Goal: Transaction & Acquisition: Purchase product/service

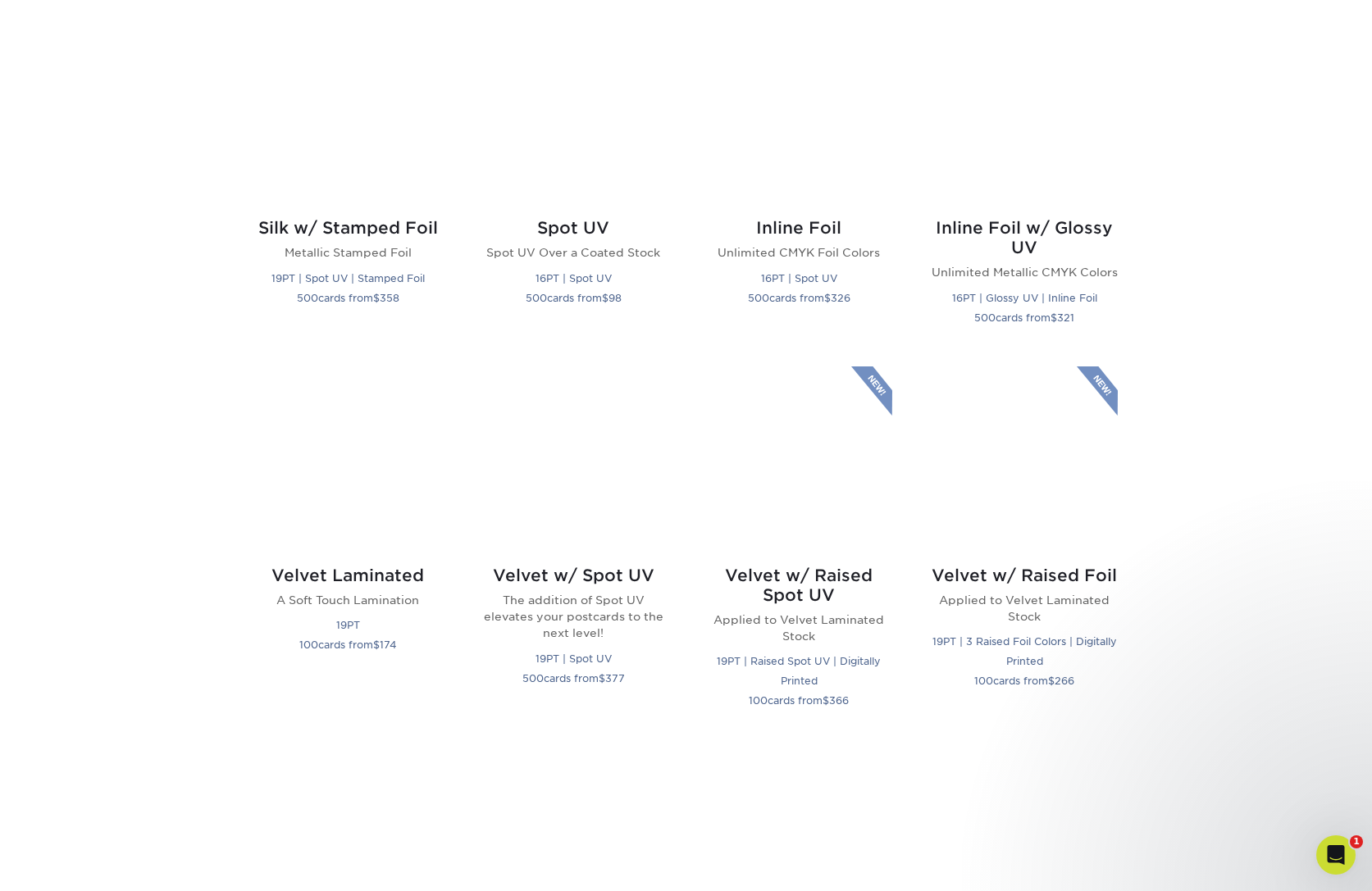
scroll to position [3208, 0]
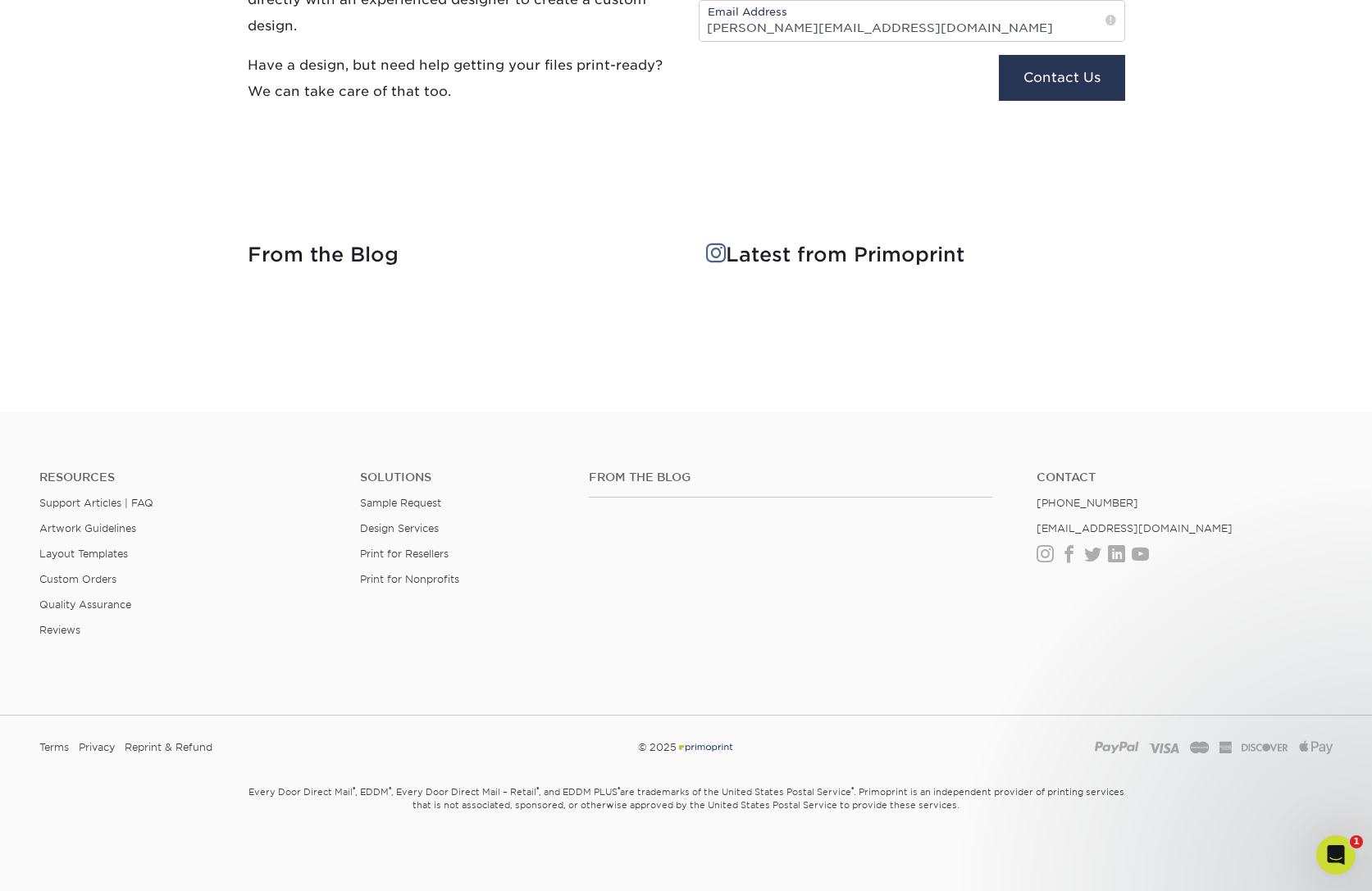
click at [874, 625] on div "From the Blog Contact (888) 822-5815 info@primoprint.com Instagram Facebook Twi…" at bounding box center [960, 566] width 769 height 192
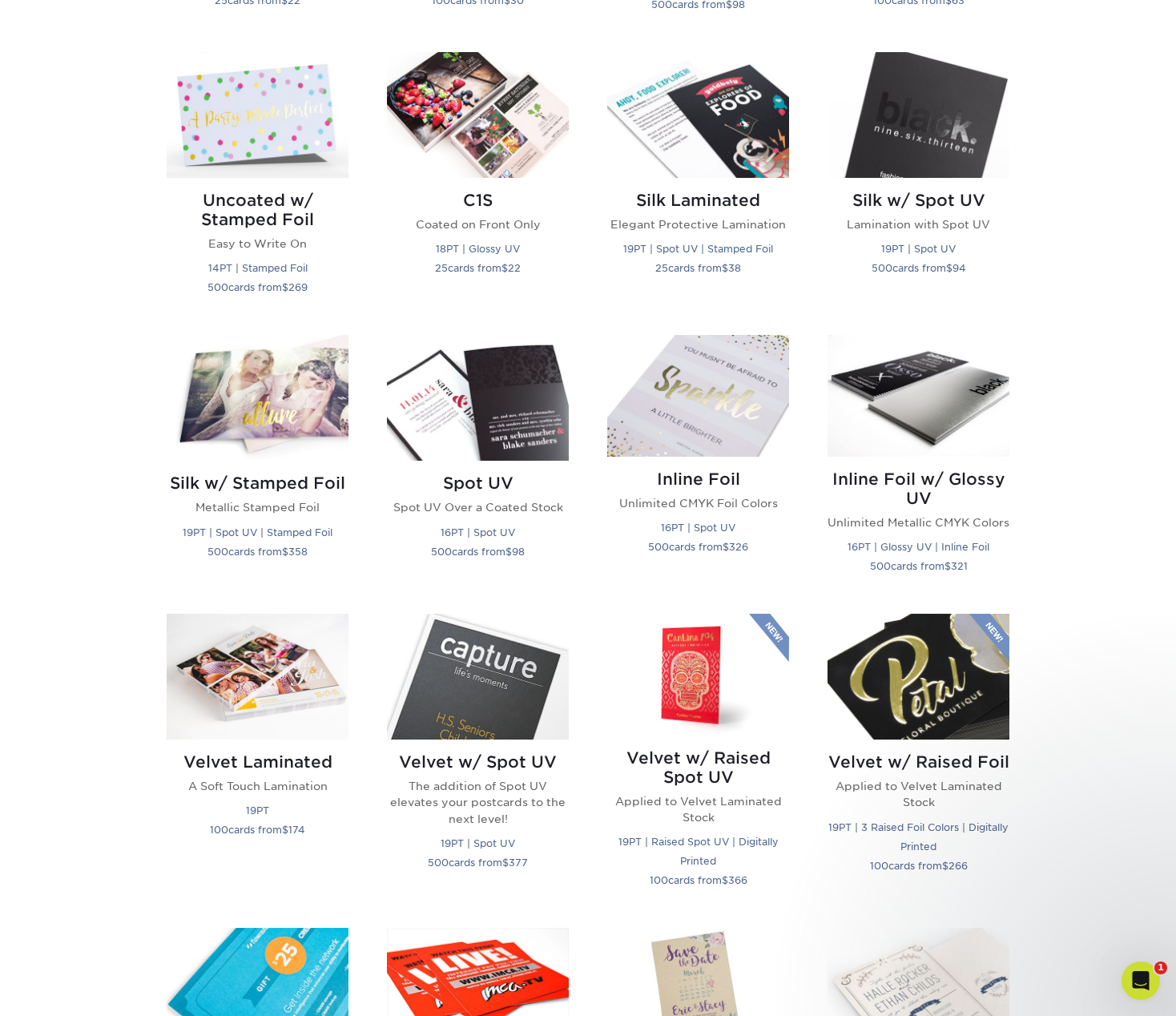
scroll to position [1292, 0]
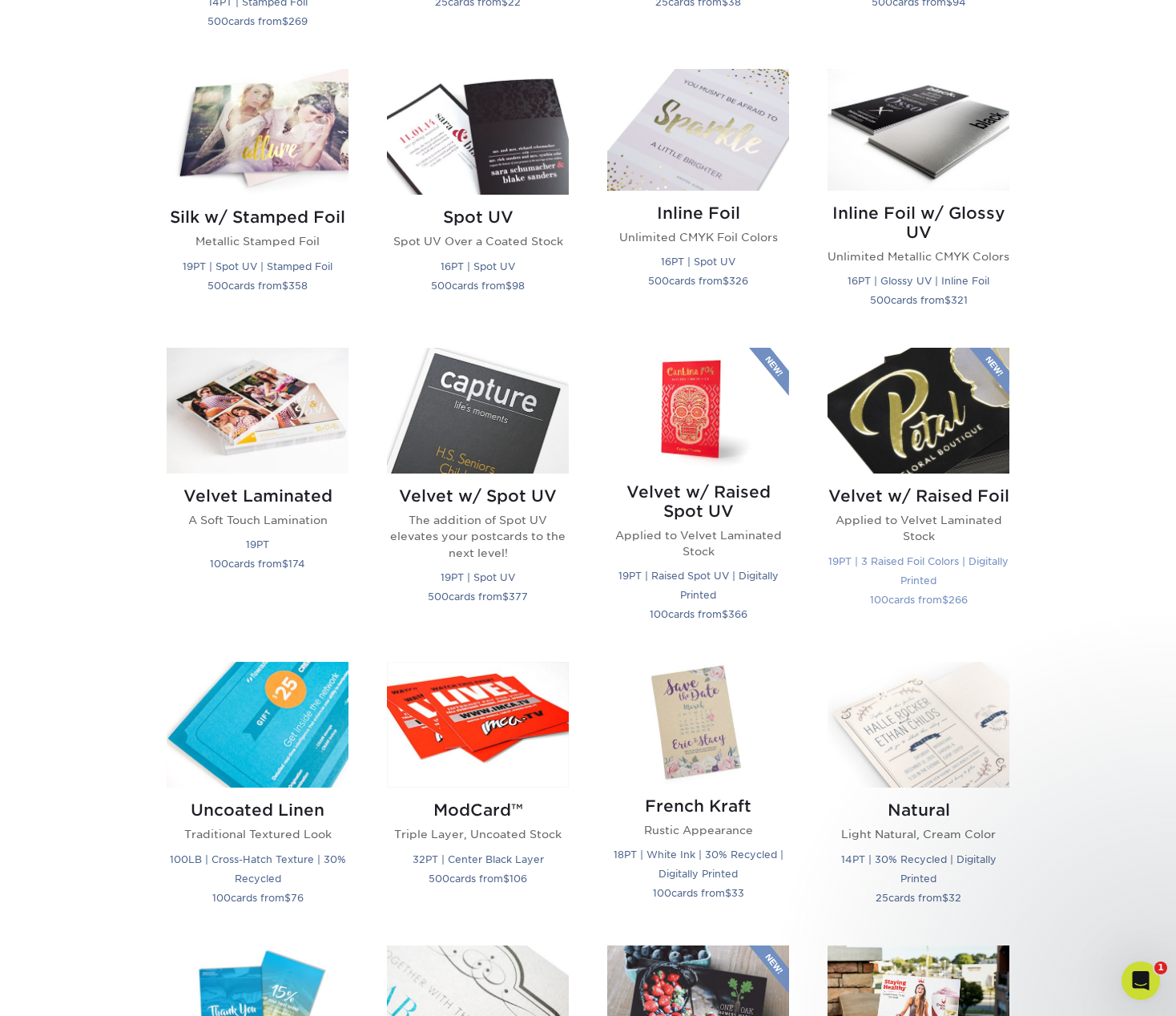
click at [997, 428] on img at bounding box center [919, 410] width 182 height 126
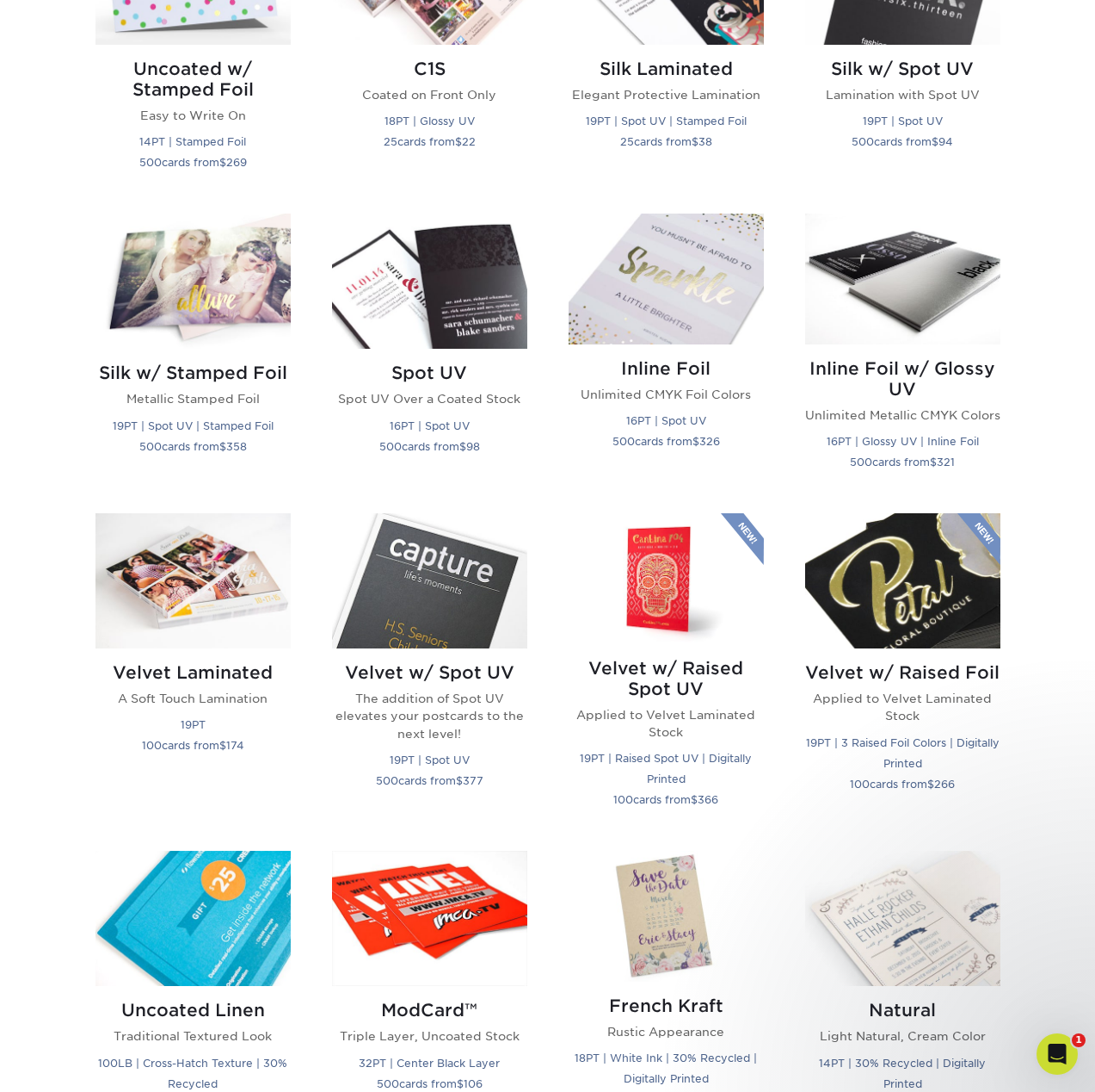
scroll to position [1253, 0]
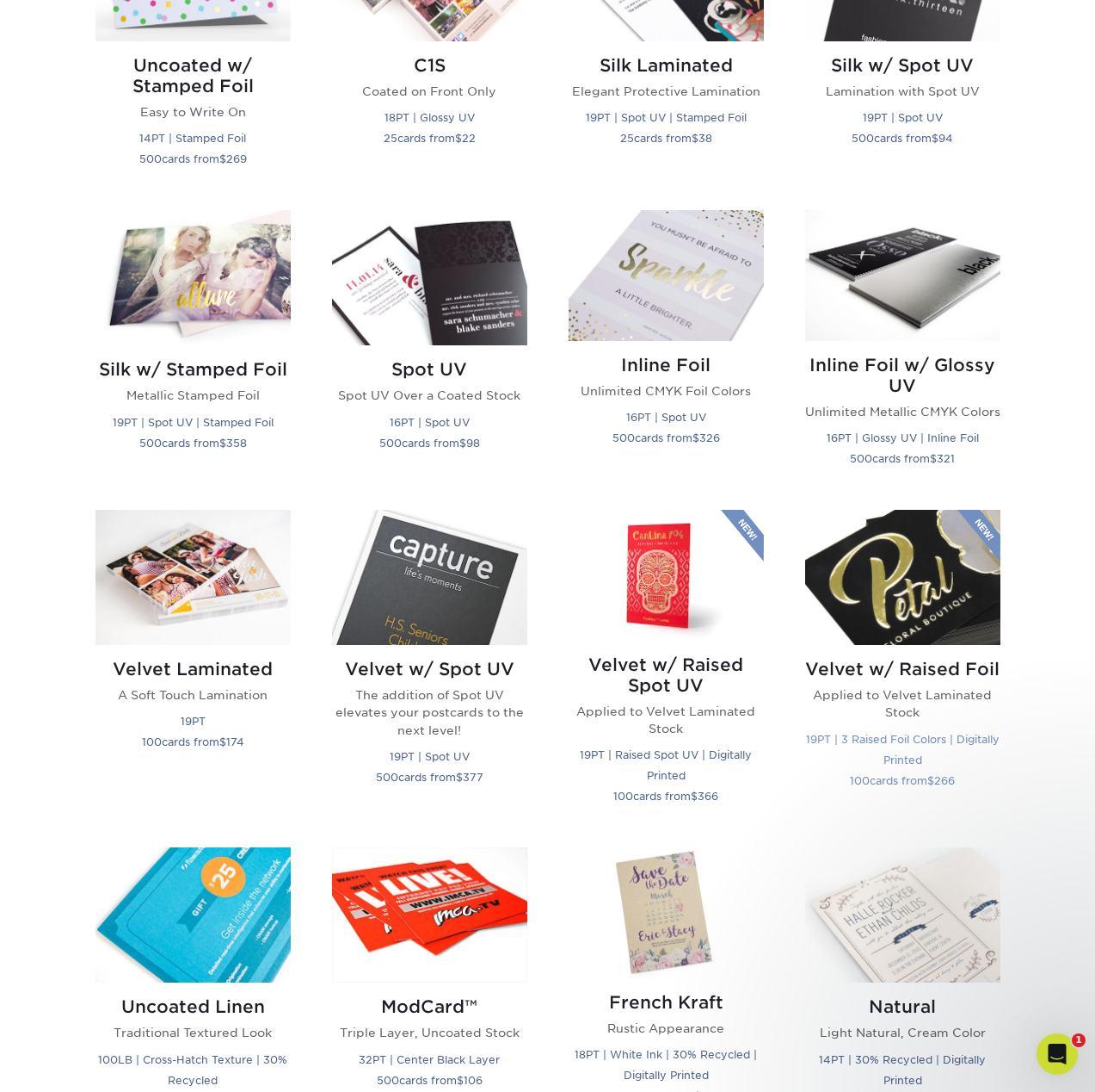
click at [927, 628] on img at bounding box center [904, 577] width 196 height 136
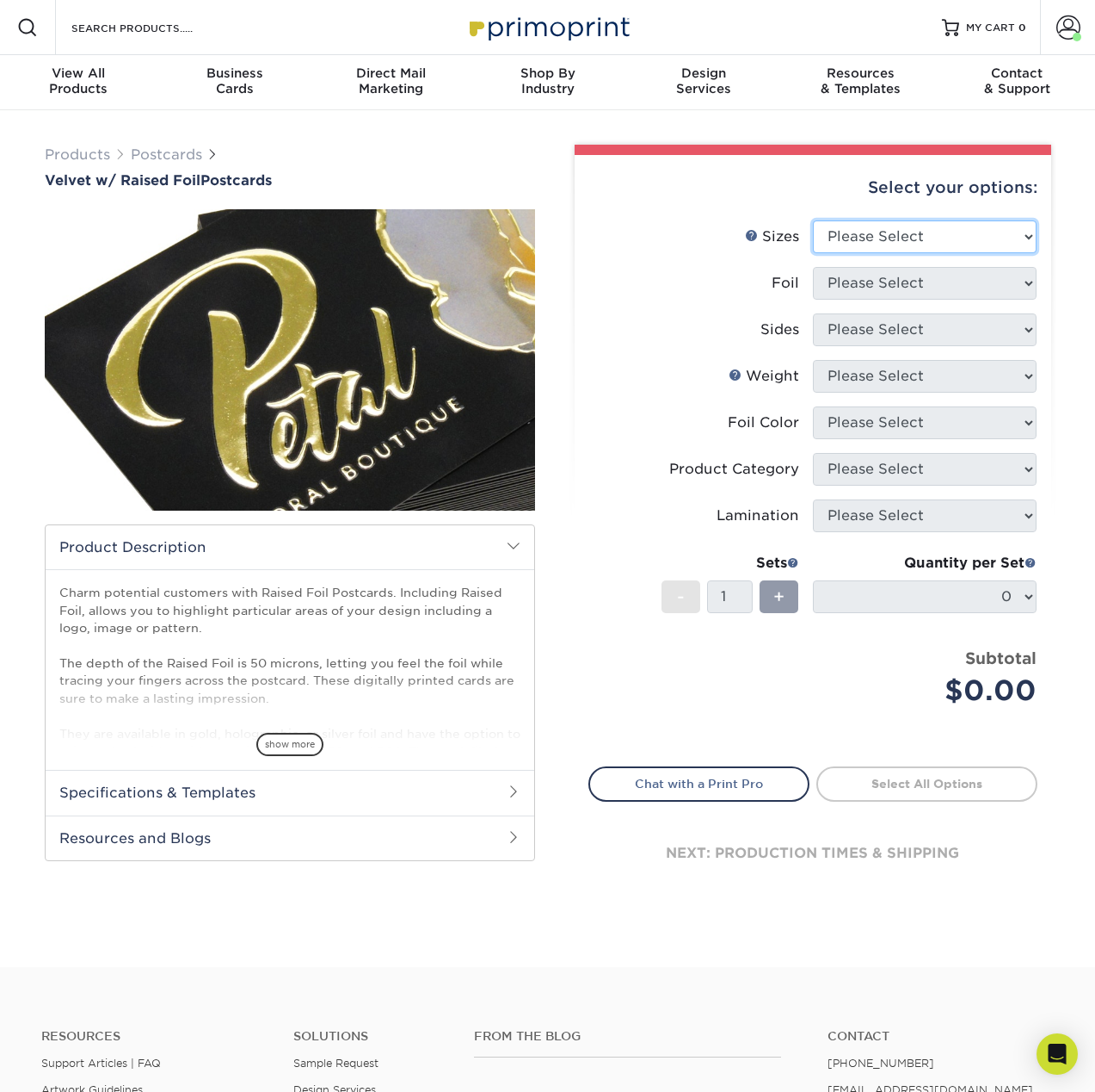
click at [867, 247] on select "Please Select 4" x 6" 5" x 7"" at bounding box center [925, 236] width 224 height 32
select select "5.00x7.00"
click at [814, 220] on select "Please Select 4" x 6" 5" x 7"" at bounding box center [925, 236] width 224 height 32
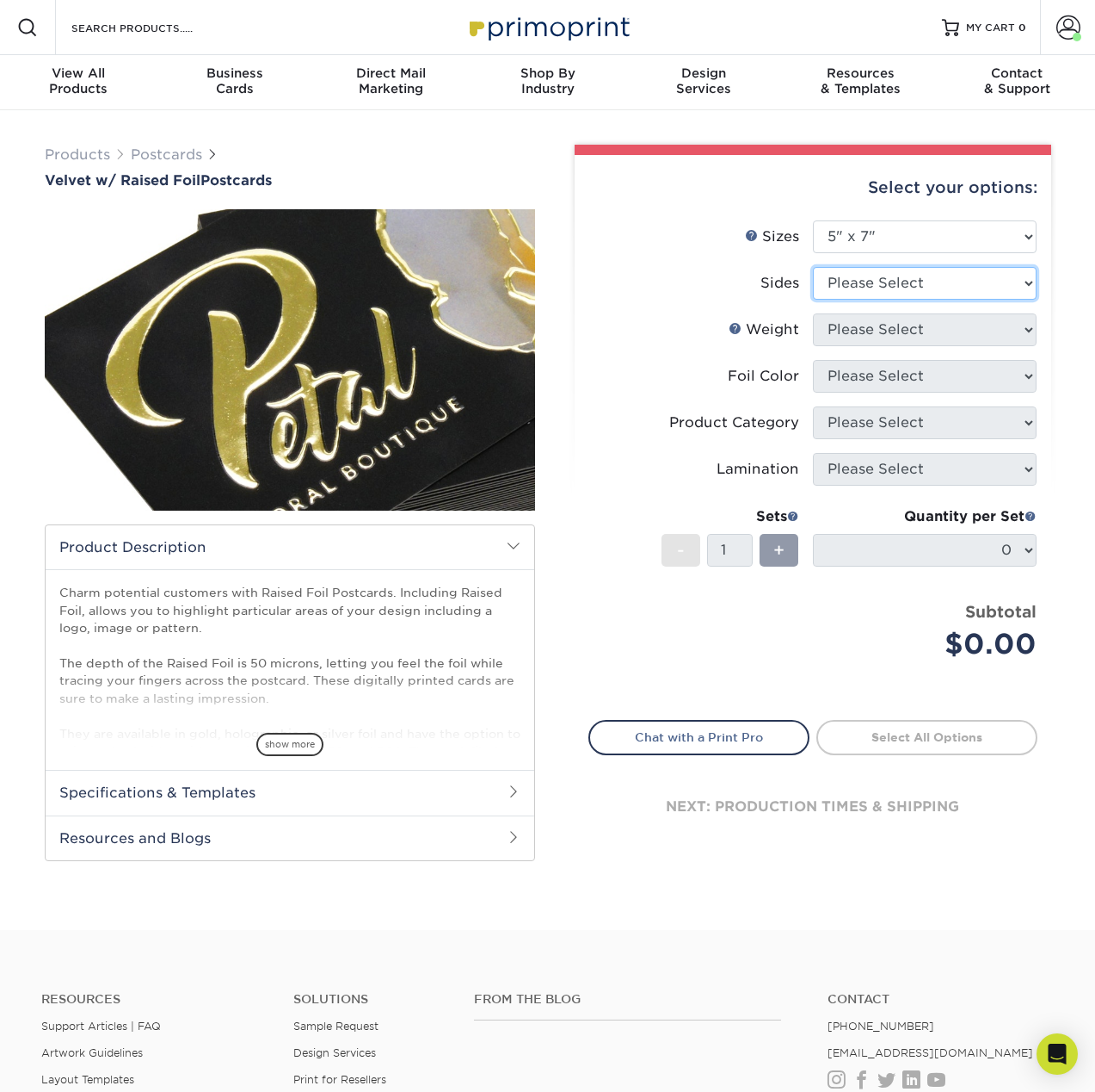
click at [870, 281] on select "Please Select Print Both Sides - Foil Both Sides Print Both Sides - Foil Front …" at bounding box center [925, 282] width 224 height 32
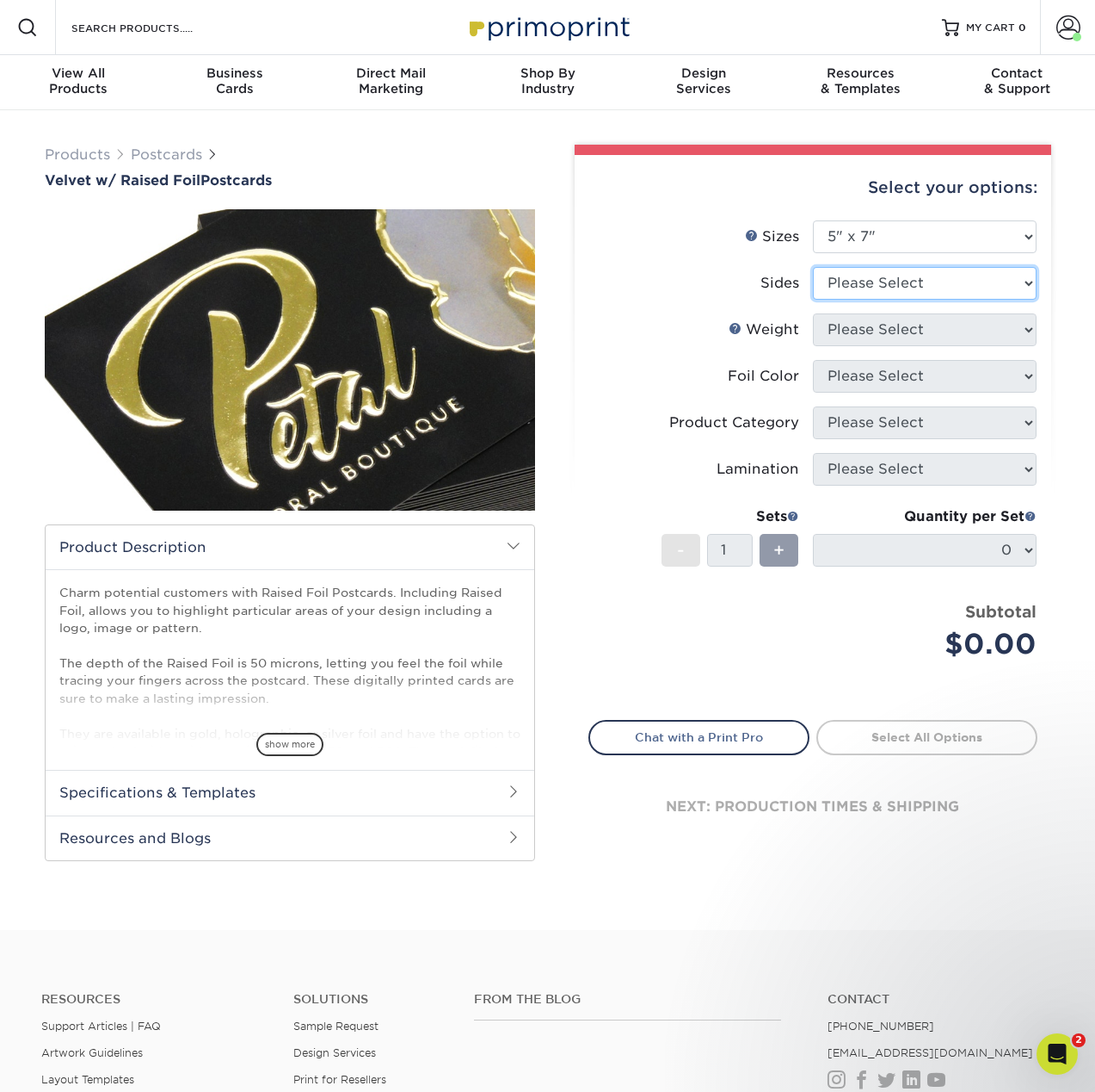
select select "34527644-b4fd-4ffb-9092-1318eefcd9d9"
click at [814, 267] on select "Please Select Print Both Sides - Foil Both Sides Print Both Sides - Foil Front …" at bounding box center [925, 282] width 224 height 32
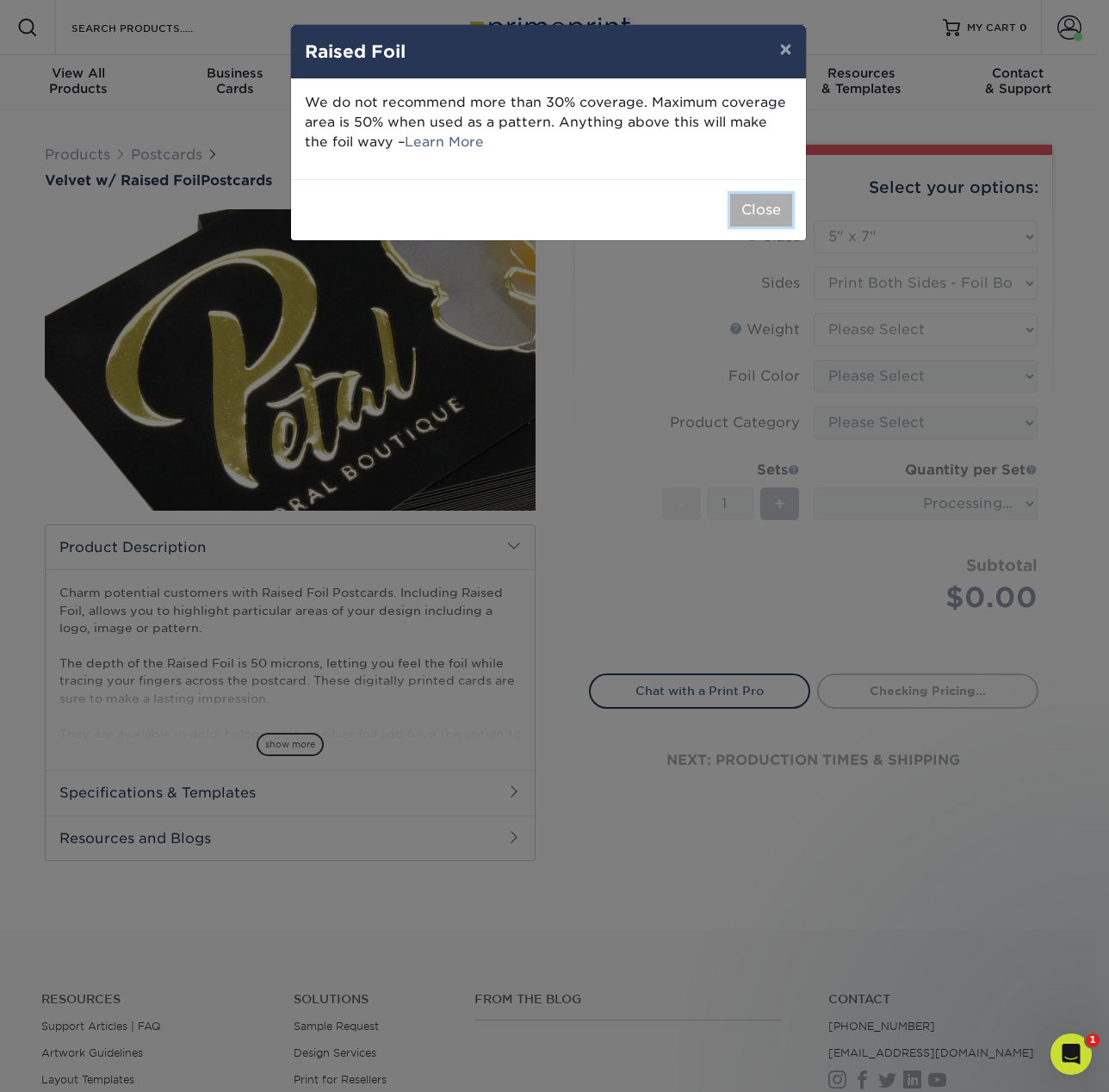
click at [769, 206] on button "Close" at bounding box center [761, 210] width 62 height 32
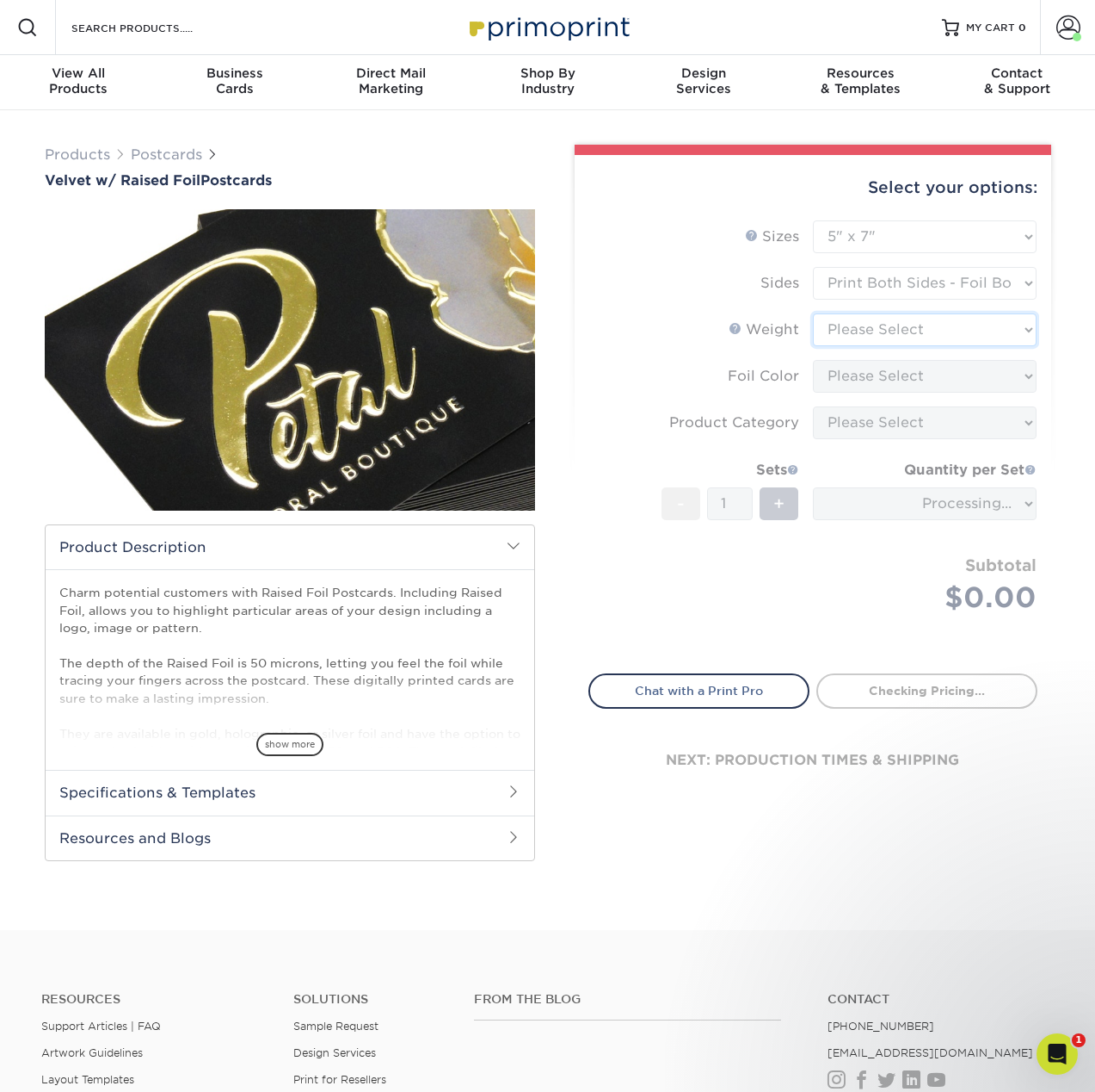
click at [891, 328] on select "Please Select 16PT" at bounding box center [925, 329] width 224 height 32
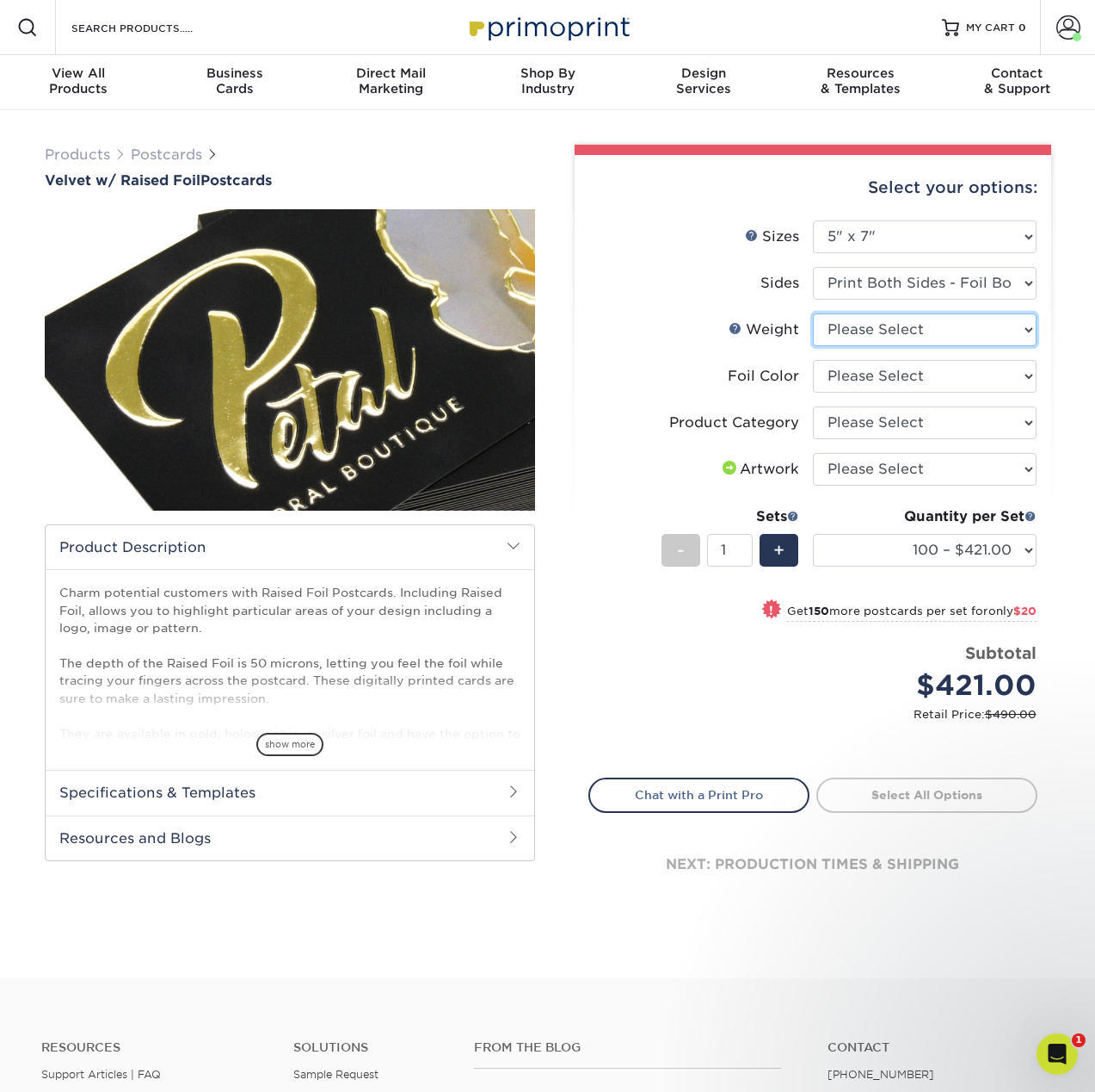
select select "16PT"
click at [814, 313] on select "Please Select 16PT" at bounding box center [925, 329] width 224 height 32
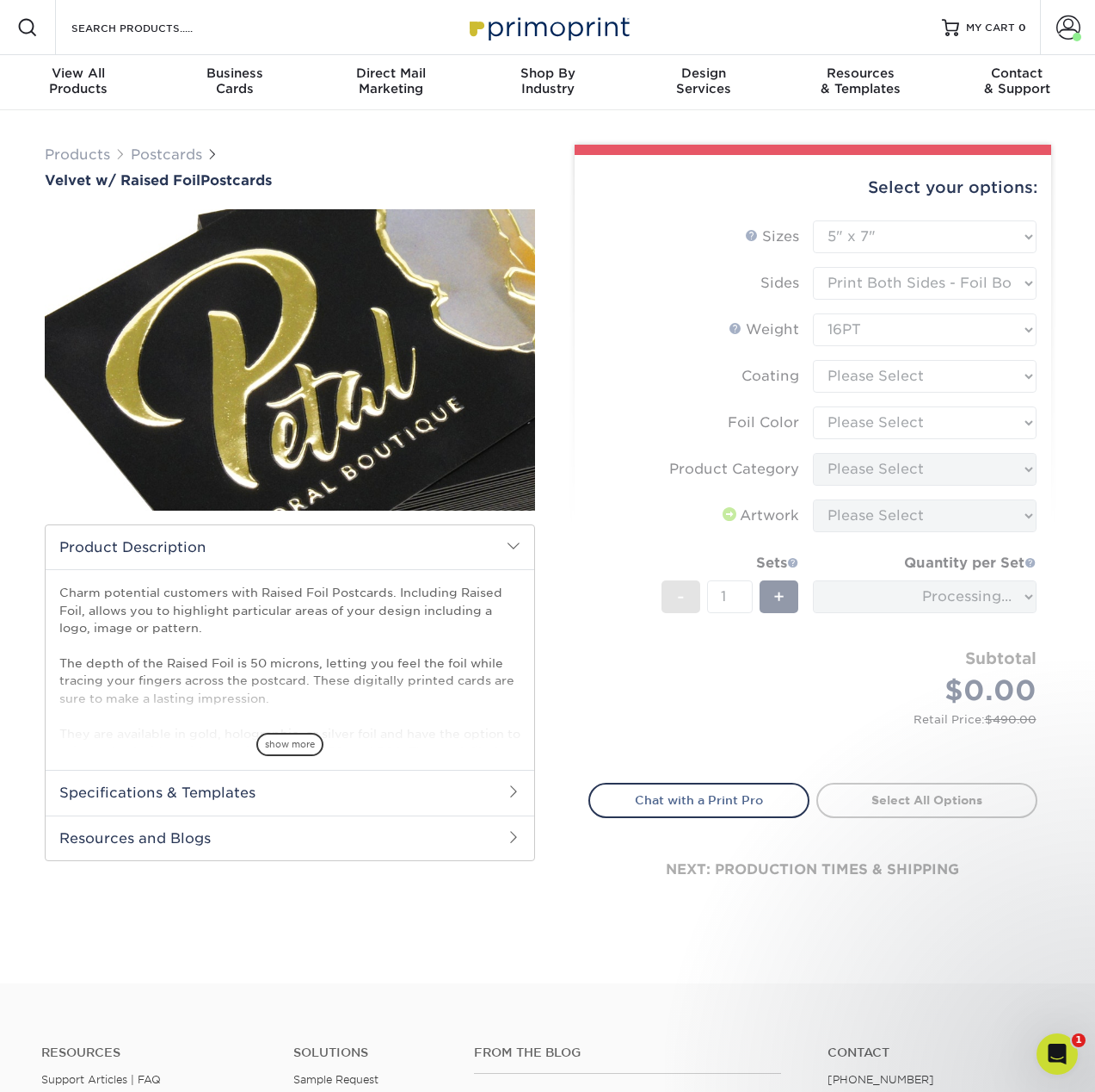
click at [882, 376] on form "Sizes Help Sizes Please Select 4" x 6" 5" x 7" Foil Please Select" at bounding box center [814, 491] width 449 height 542
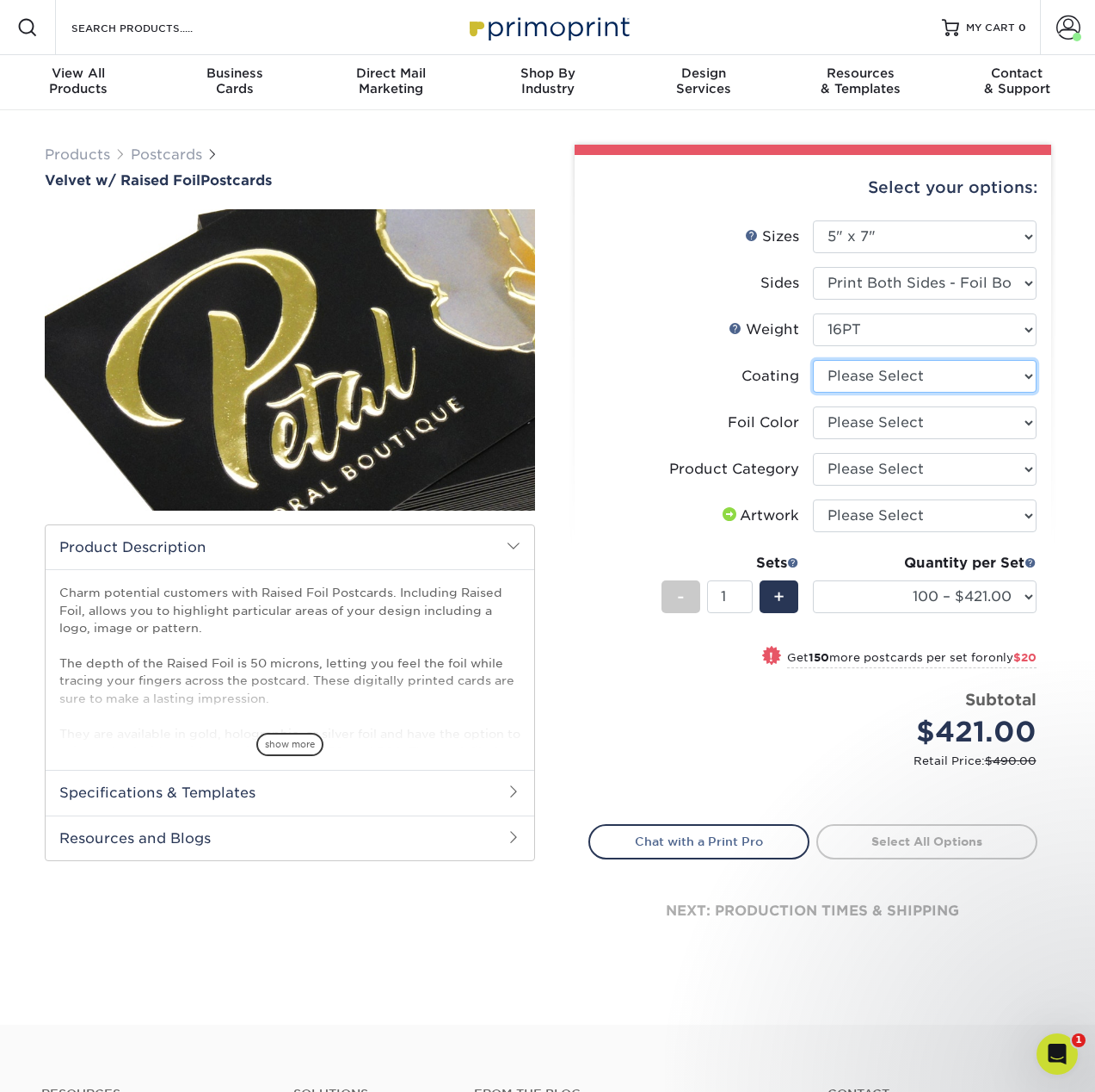
click at [886, 375] on select at bounding box center [925, 376] width 224 height 32
select select "3e7618de-abca-4bda-9f97-8b9129e913d8"
click at [814, 360] on select at bounding box center [925, 376] width 224 height 32
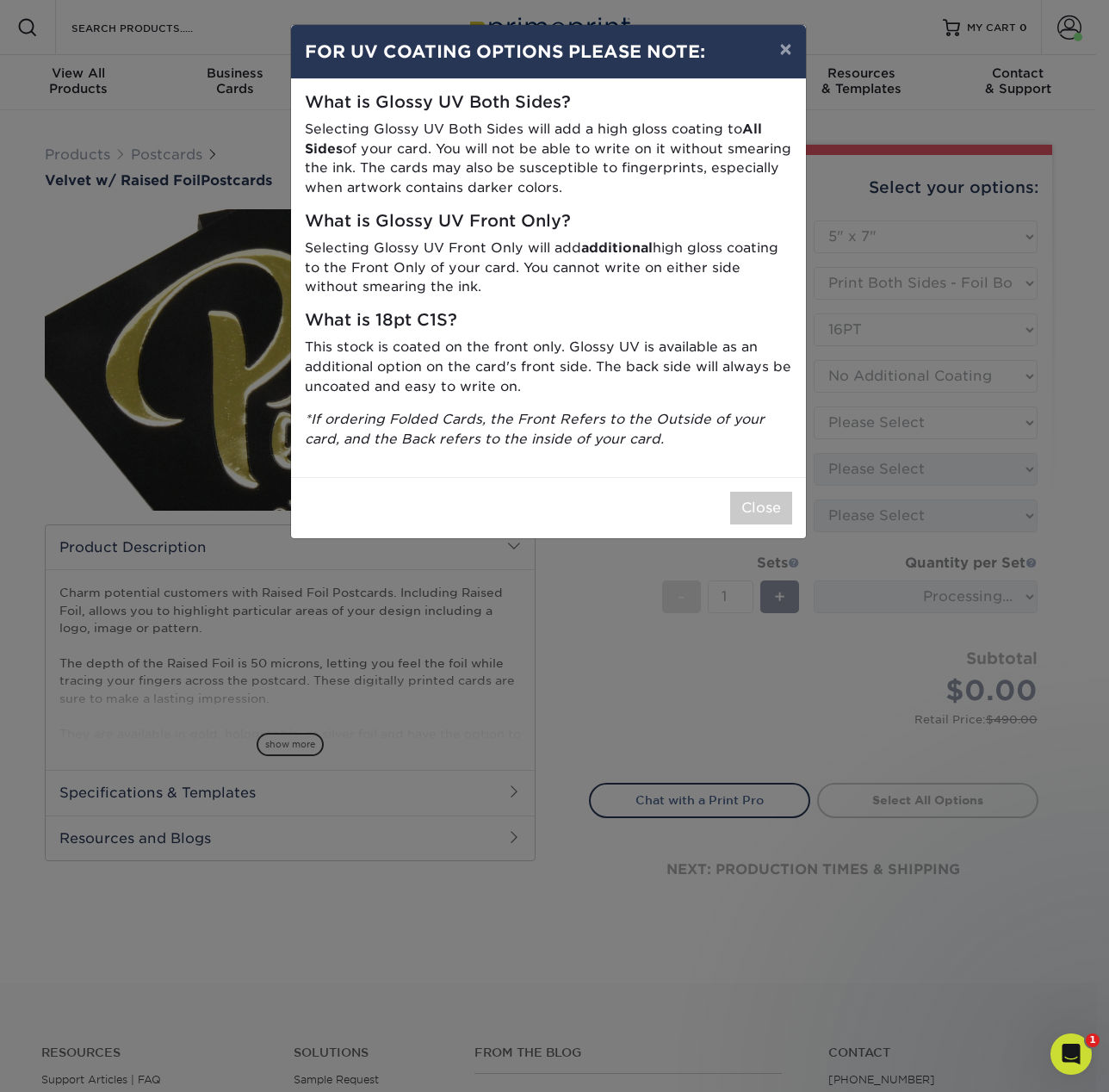
click at [896, 421] on div "× FOR UV COATING OPTIONS PLEASE NOTE: What is Glossy UV Both Sides? Selecting G…" at bounding box center [554, 546] width 1109 height 1092
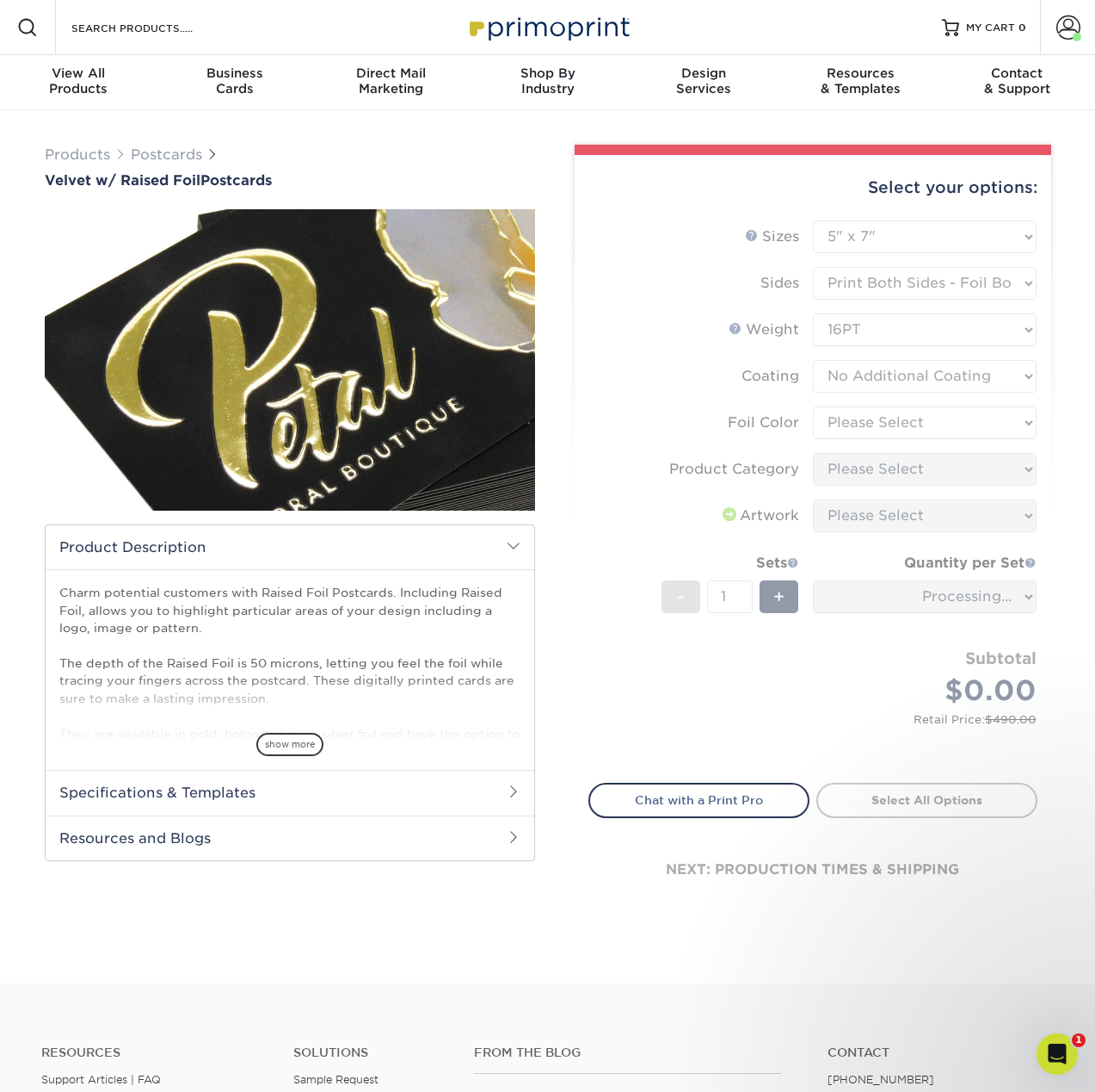
click at [873, 388] on form "Sizes Help Sizes Please Select 4" x 6" 5" x 7" Foil Please Select" at bounding box center [814, 491] width 449 height 542
click at [890, 421] on form "Sizes Help Sizes Please Select 4" x 6" 5" x 7" Foil Please Select" at bounding box center [814, 491] width 449 height 542
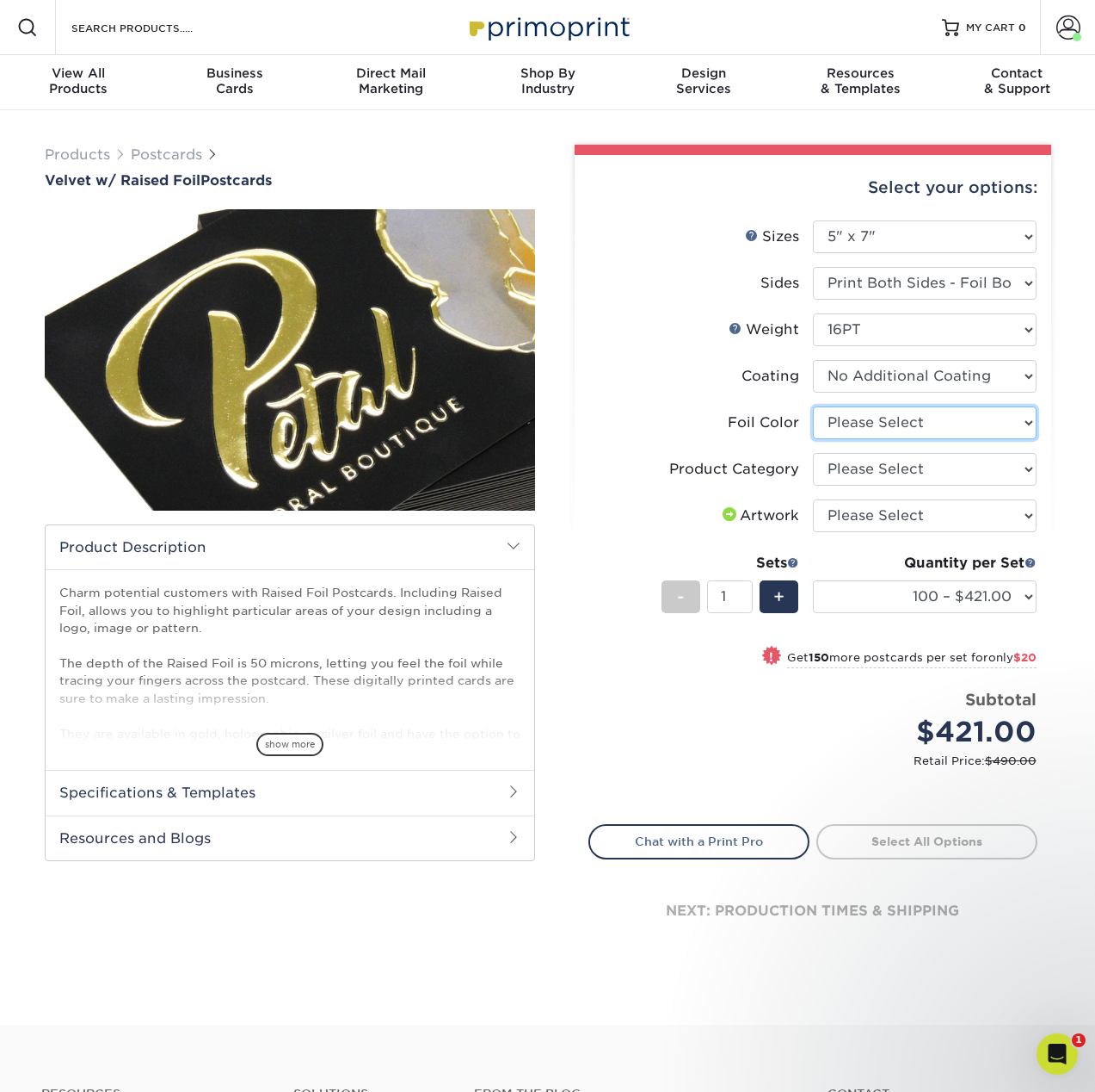
click at [902, 438] on select "Please Select Silver Foil Holographic Foil Gold Foil" at bounding box center [925, 422] width 224 height 32
select select "acffa4a5-22f9-4585-ba3f-0adaa54b8c85"
click at [814, 407] on select "Please Select Silver Foil Holographic Foil Gold Foil" at bounding box center [925, 422] width 224 height 32
click at [908, 467] on select "Please Select Postcards" at bounding box center [925, 469] width 224 height 32
select select "9b7272e0-d6c8-4c3c-8e97-d3a1bcdab858"
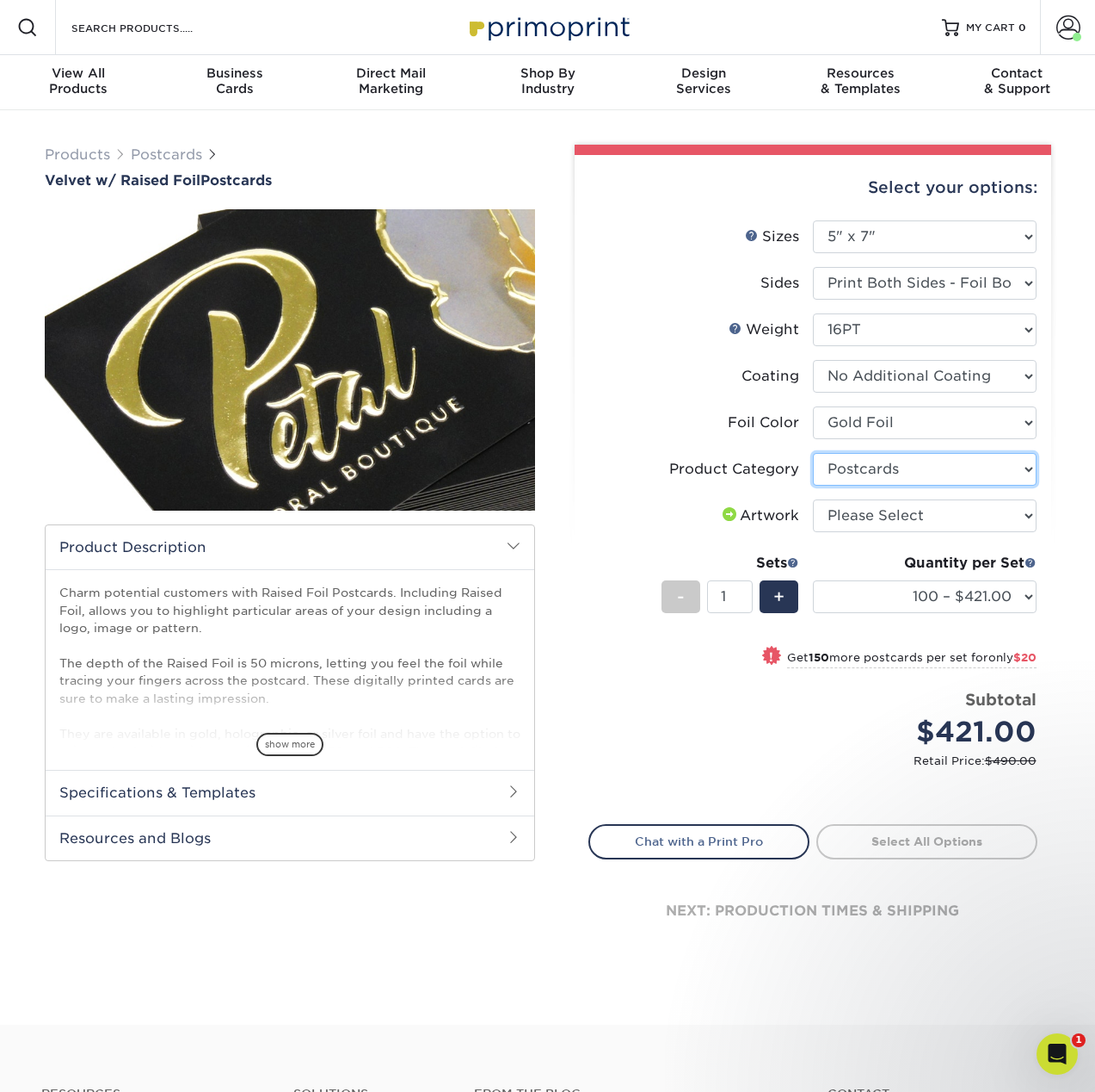
click at [814, 453] on select "Please Select Postcards" at bounding box center [925, 469] width 224 height 32
click at [899, 520] on select "Please Select I will upload files I need a design - $150" at bounding box center [925, 515] width 224 height 32
select select "upload"
click at [814, 499] on select "Please Select I will upload files I need a design - $150" at bounding box center [925, 515] width 224 height 32
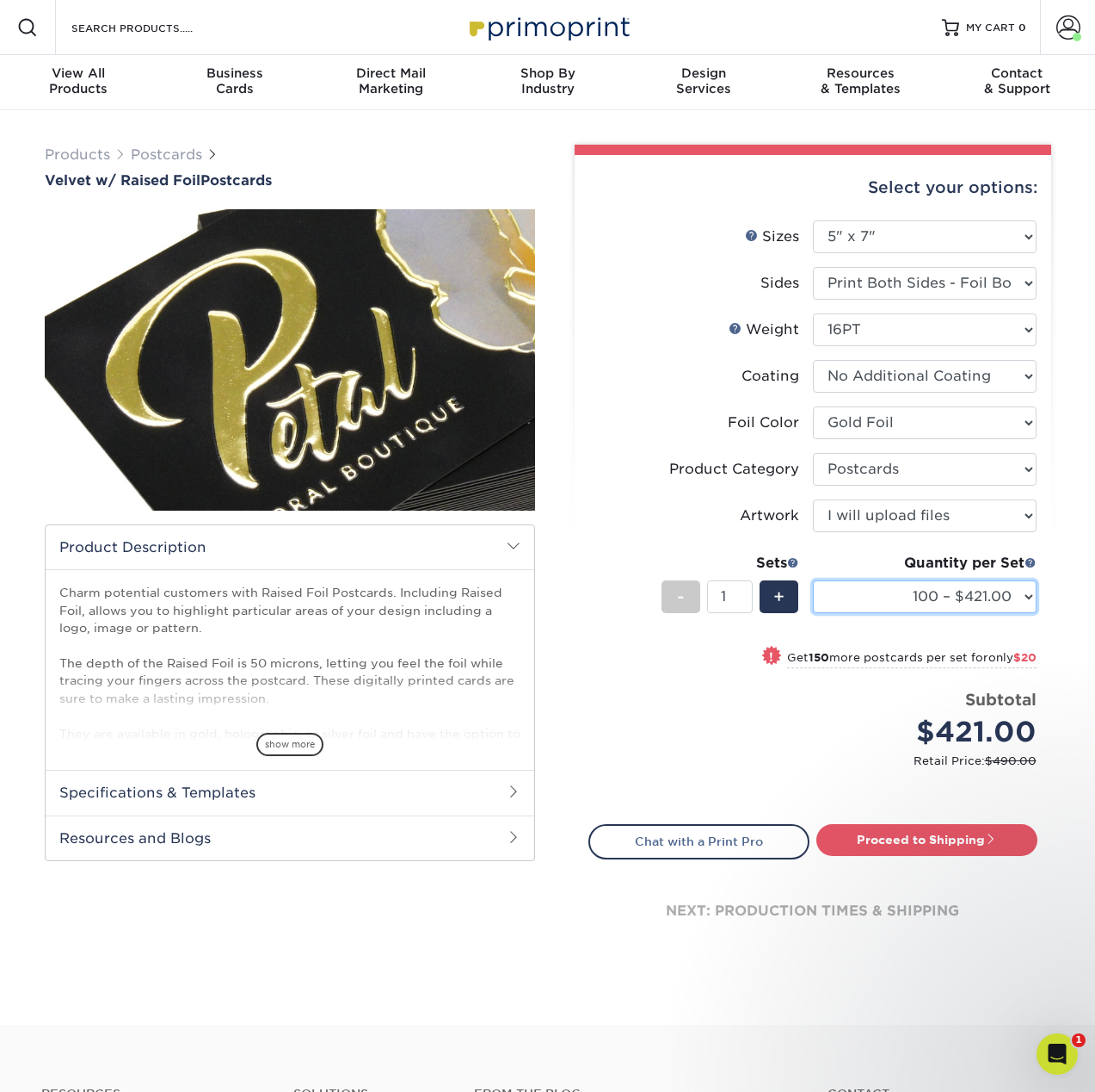
click at [968, 595] on select "100 – $421.00 250 – $441.00 500 – $595.00" at bounding box center [925, 596] width 224 height 32
select select "250 – $441.00"
click at [814, 581] on select "100 – $421.00 250 – $441.00 500 – $595.00" at bounding box center [925, 596] width 224 height 32
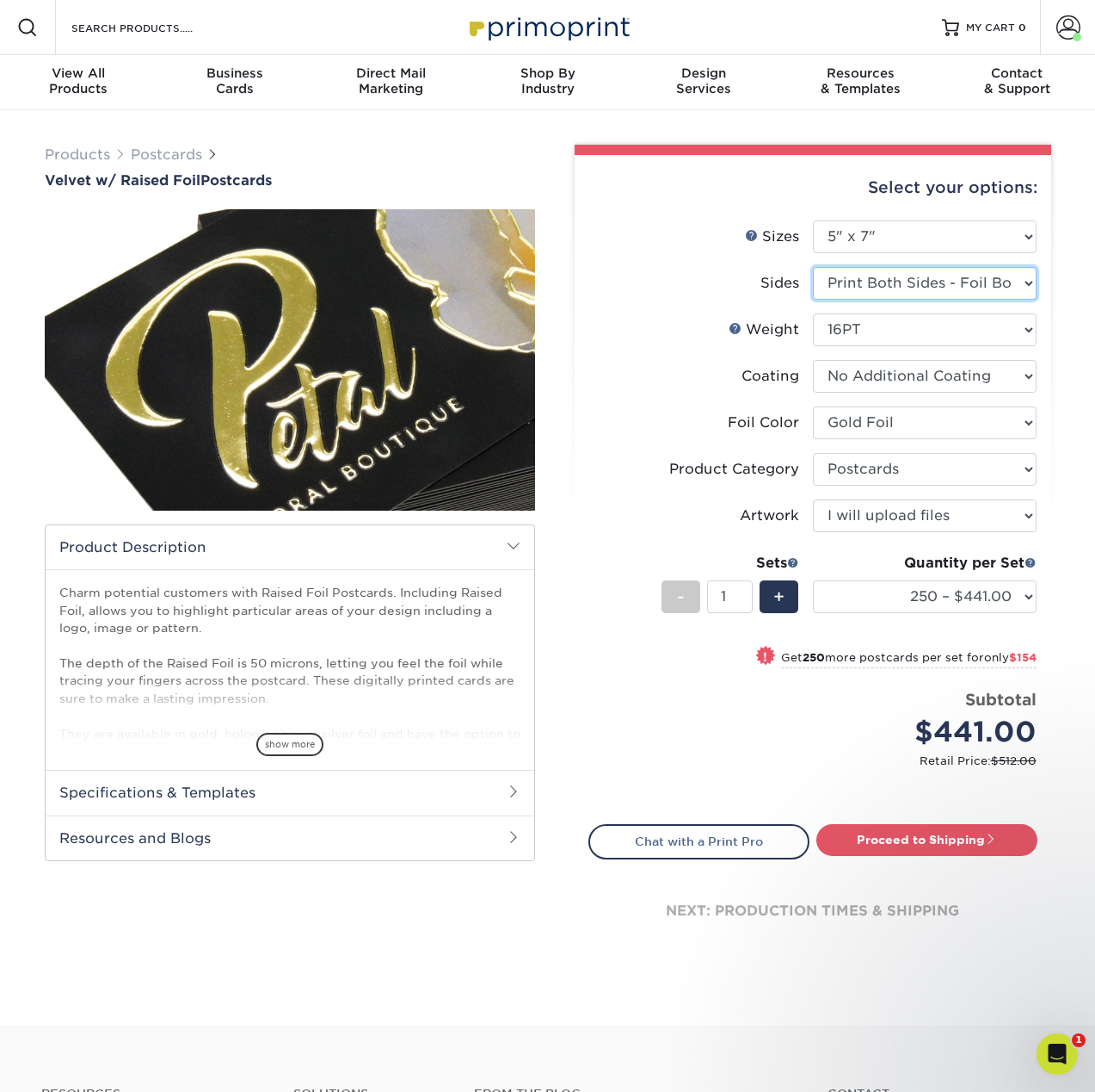
click at [961, 282] on select "Please Select Print Both Sides - Foil Both Sides Print Both Sides - Foil Front …" at bounding box center [925, 282] width 224 height 32
select select "e9e9dfb3-fba1-4d60-972c-fd9ca5904d33"
click at [814, 267] on select "Please Select Print Both Sides - Foil Both Sides Print Both Sides - Foil Front …" at bounding box center [925, 282] width 224 height 32
select select "-1"
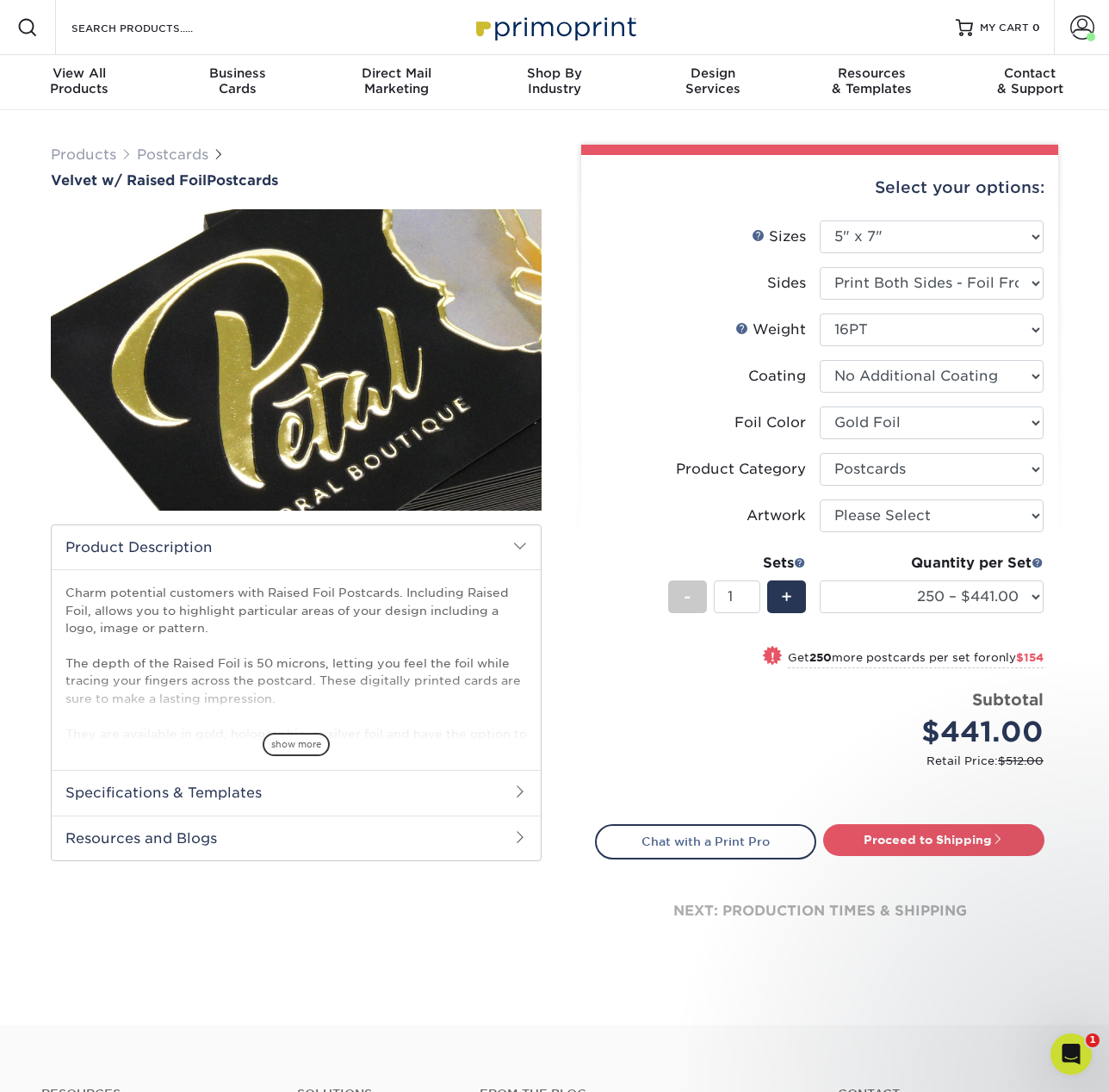
select select "-1"
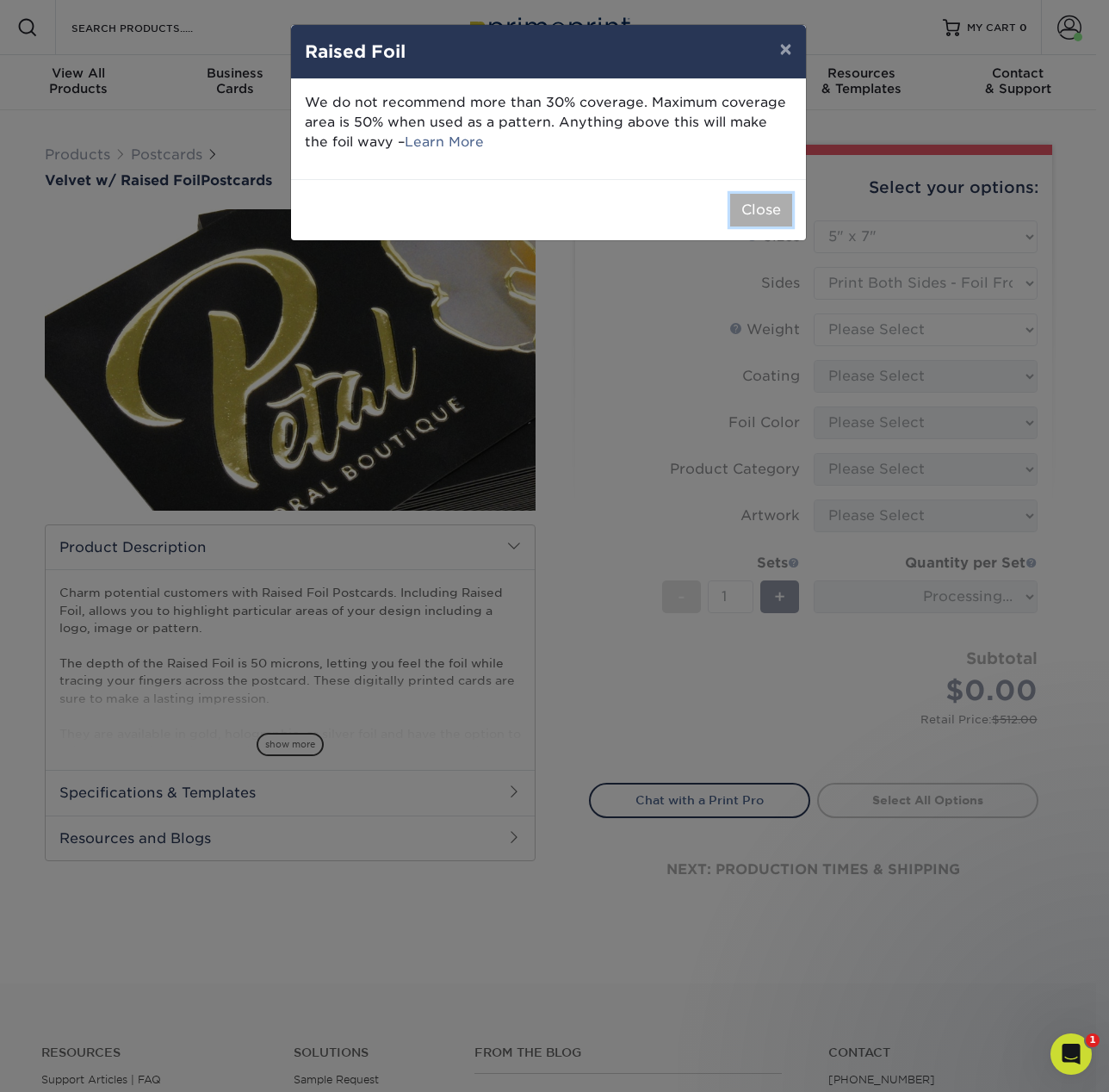
click at [783, 212] on button "Close" at bounding box center [761, 210] width 62 height 32
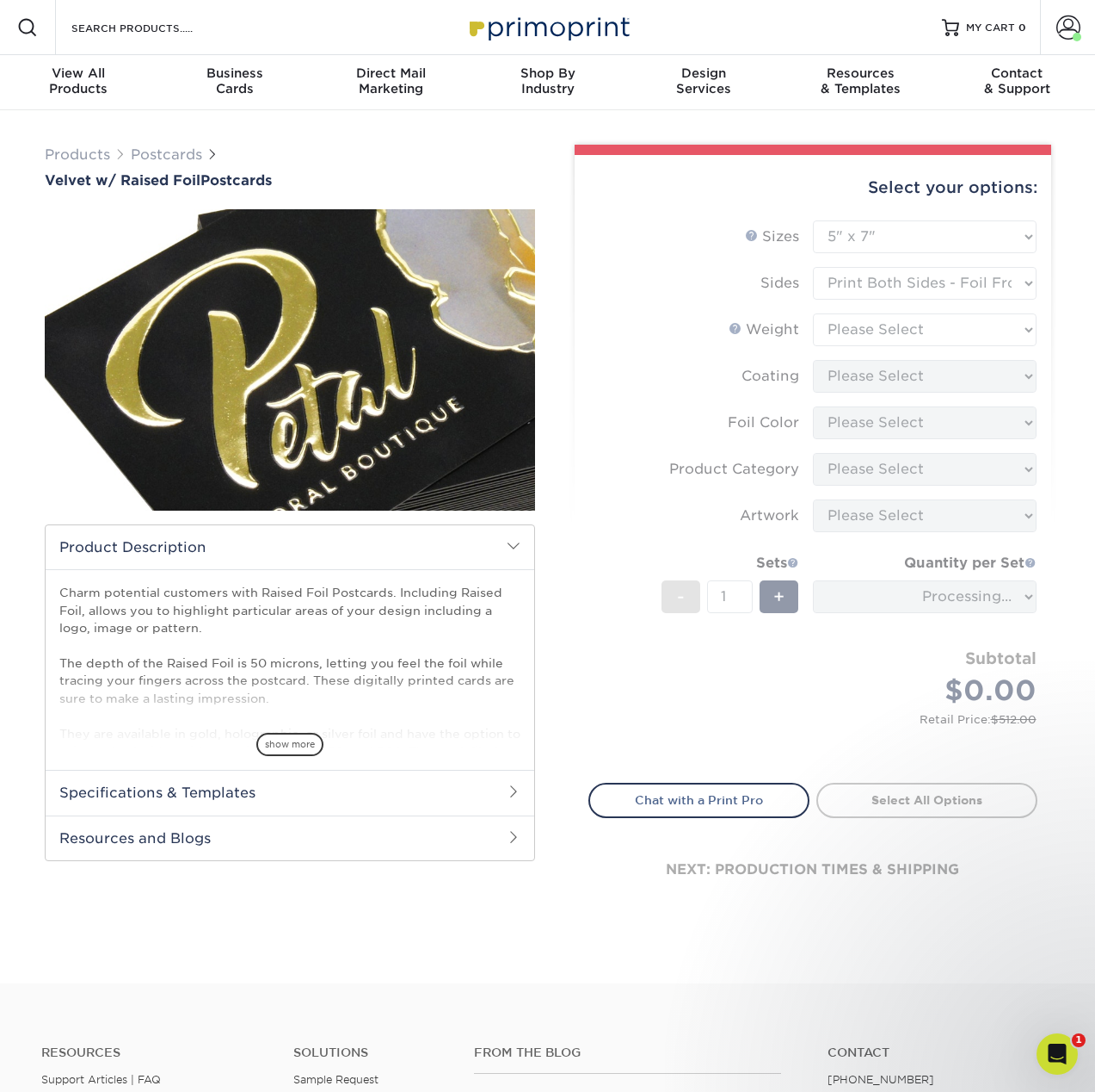
click at [923, 331] on form "Sizes Help Sizes Please Select 4" x 6" 5" x 7" Foil Please Select" at bounding box center [814, 491] width 449 height 542
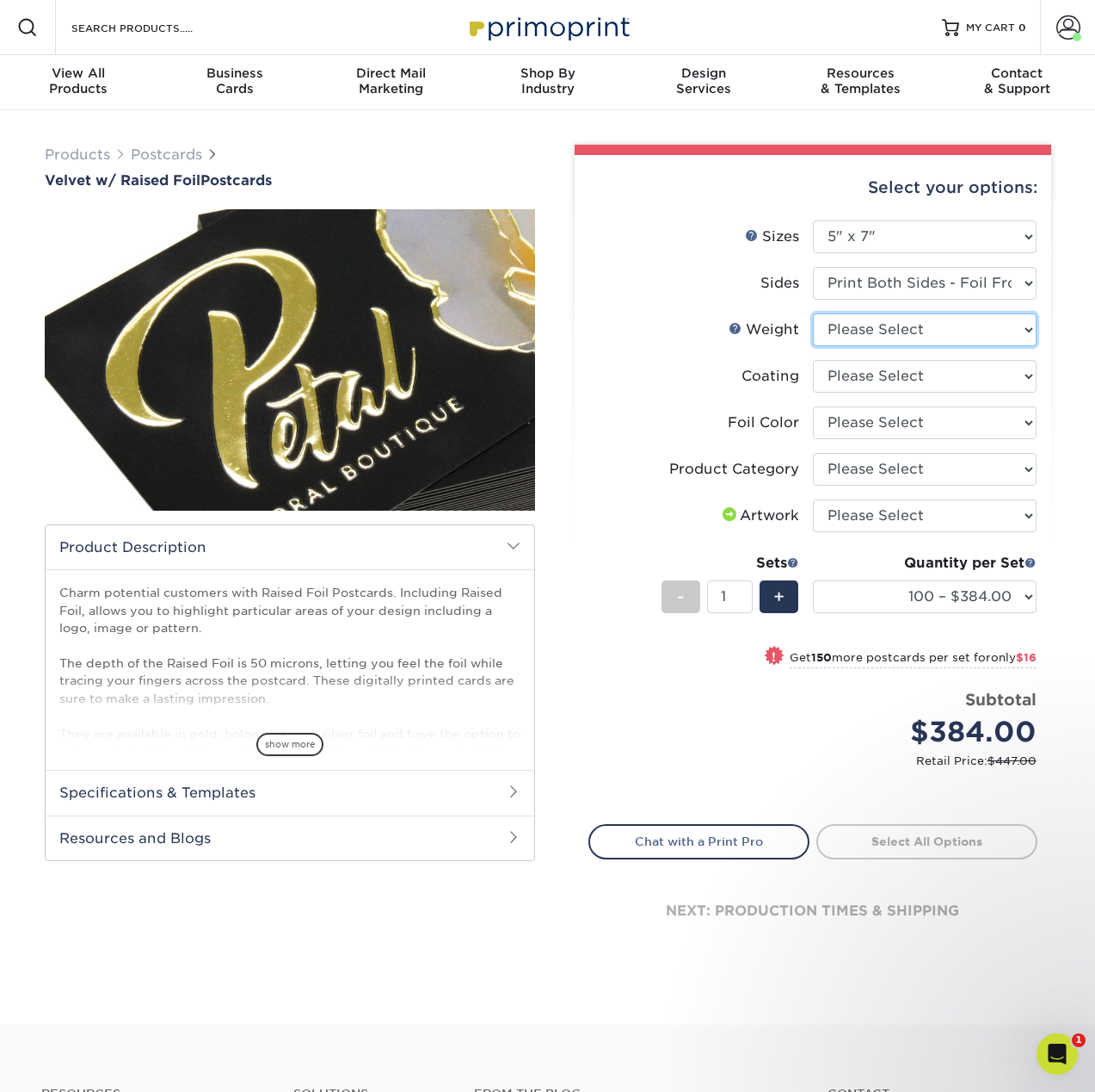
click at [903, 331] on select "Please Select 16PT" at bounding box center [925, 329] width 224 height 32
select select "16PT"
click at [814, 313] on select "Please Select 16PT" at bounding box center [925, 329] width 224 height 32
click at [897, 375] on select at bounding box center [925, 376] width 224 height 32
select select "3e7618de-abca-4bda-9f97-8b9129e913d8"
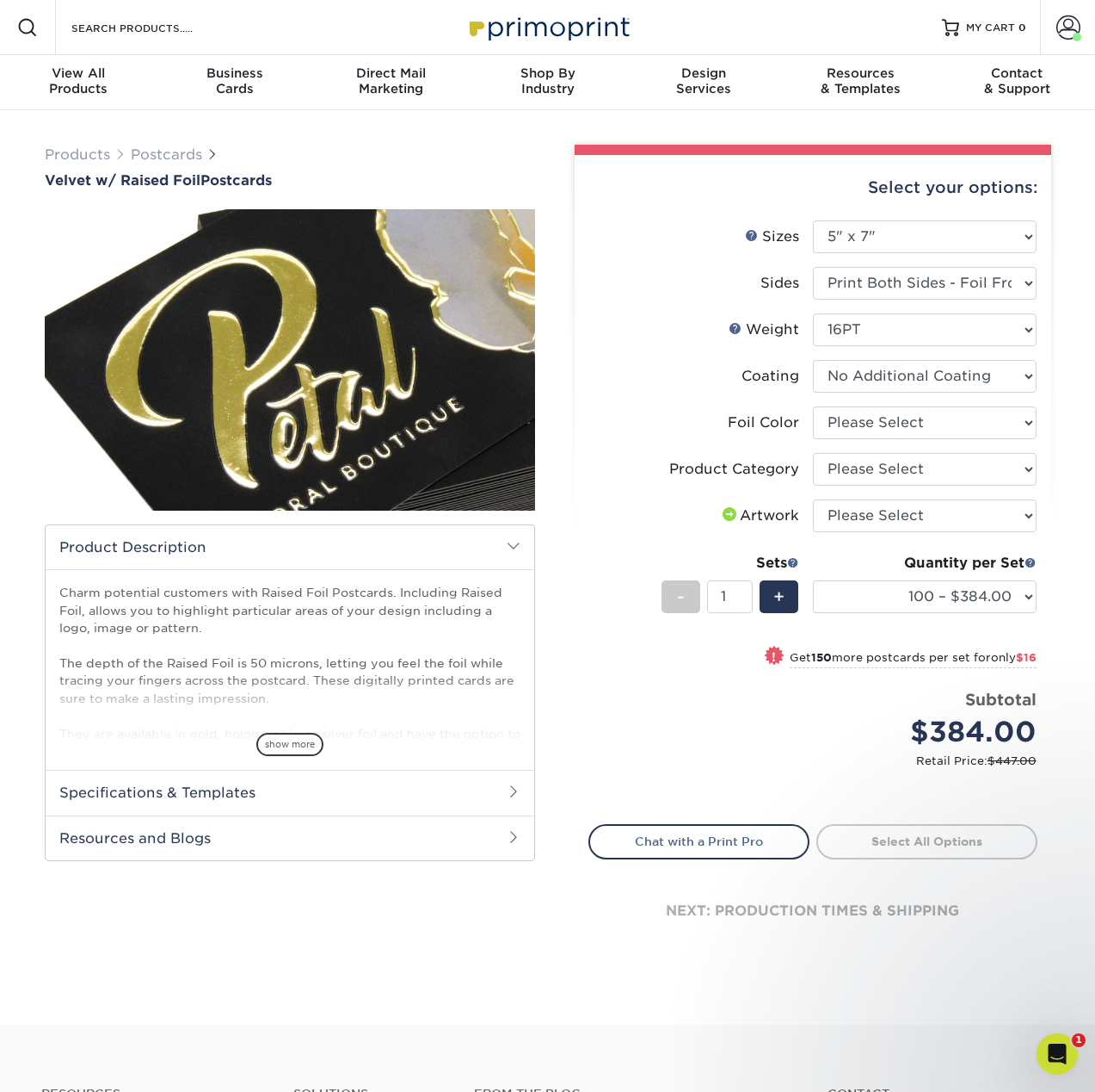
click at [814, 360] on select at bounding box center [925, 376] width 224 height 32
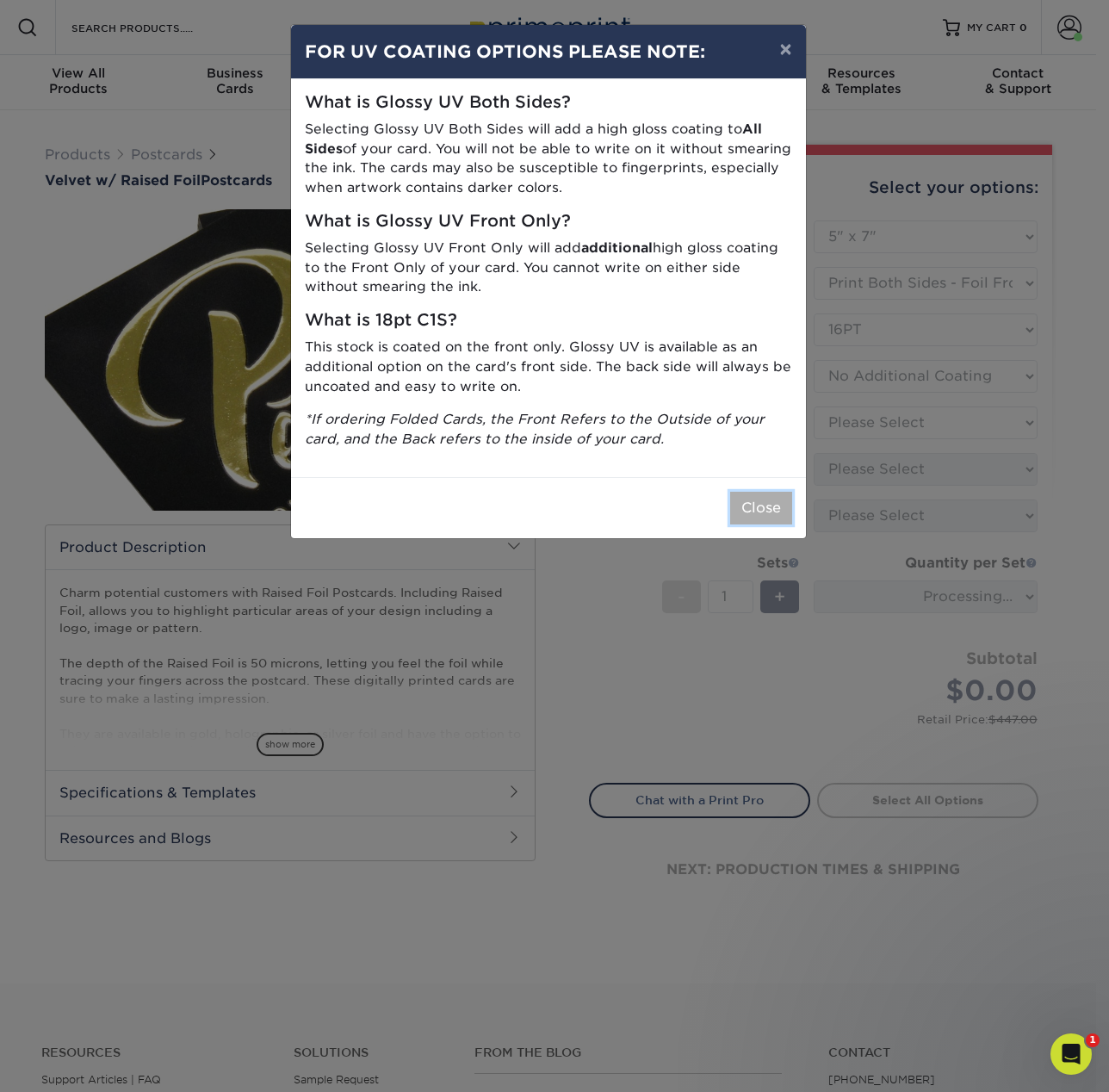
drag, startPoint x: 778, startPoint y: 511, endPoint x: 786, endPoint y: 486, distance: 26.2
click at [778, 511] on button "Close" at bounding box center [761, 507] width 62 height 32
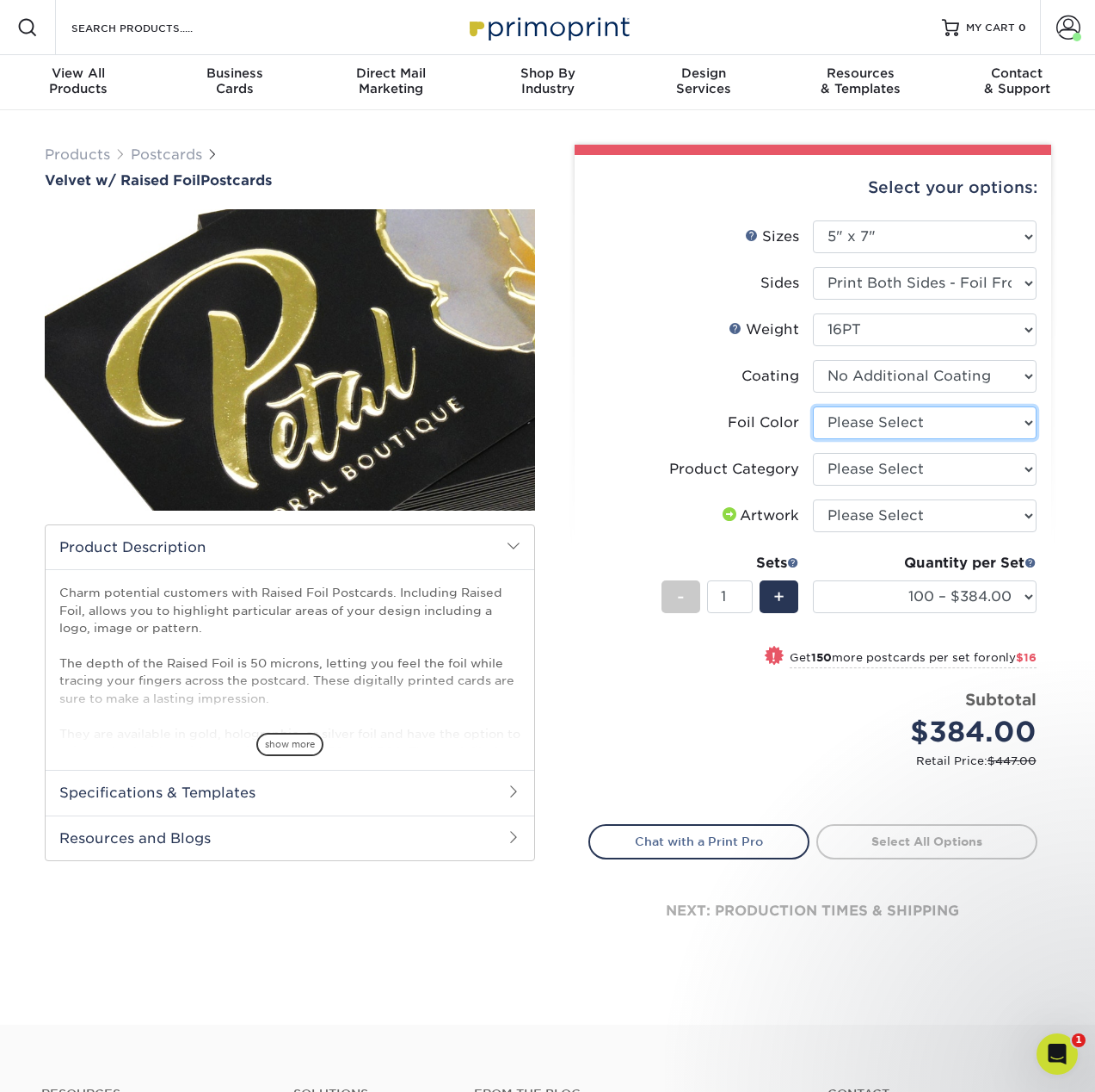
click at [895, 426] on select "Please Select Silver Foil Gold Foil Holographic Foil" at bounding box center [925, 422] width 224 height 32
select select "acffa4a5-22f9-4585-ba3f-0adaa54b8c85"
click at [814, 407] on select "Please Select Silver Foil Gold Foil Holographic Foil" at bounding box center [925, 422] width 224 height 32
click at [904, 464] on select "Please Select Postcards" at bounding box center [925, 469] width 224 height 32
select select "9b7272e0-d6c8-4c3c-8e97-d3a1bcdab858"
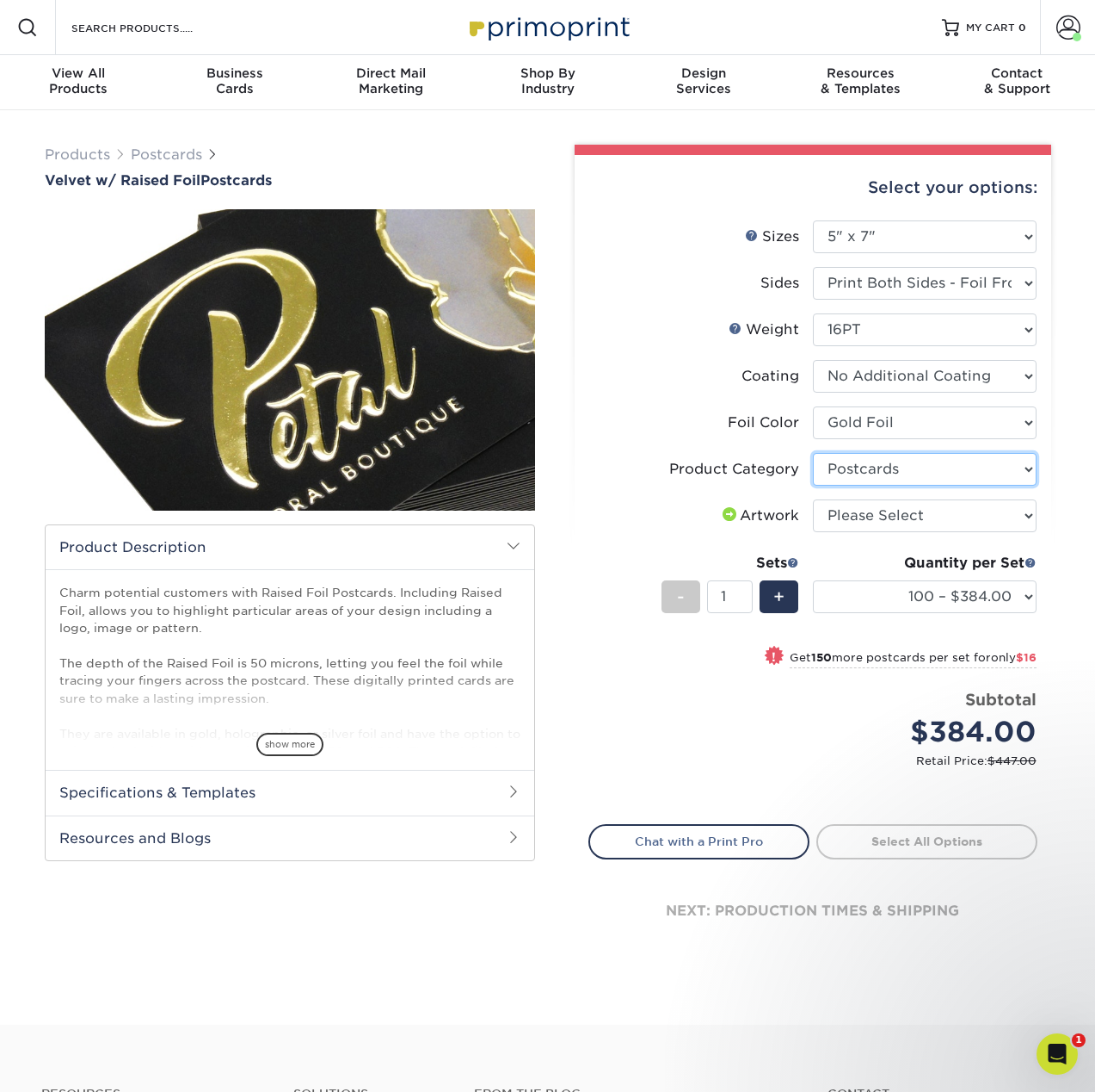
click at [814, 453] on select "Please Select Postcards" at bounding box center [925, 469] width 224 height 32
click at [905, 518] on select "Please Select I will upload files I need a design - $150" at bounding box center [925, 515] width 224 height 32
select select "upload"
click at [814, 499] on select "Please Select I will upload files I need a design - $150" at bounding box center [925, 515] width 224 height 32
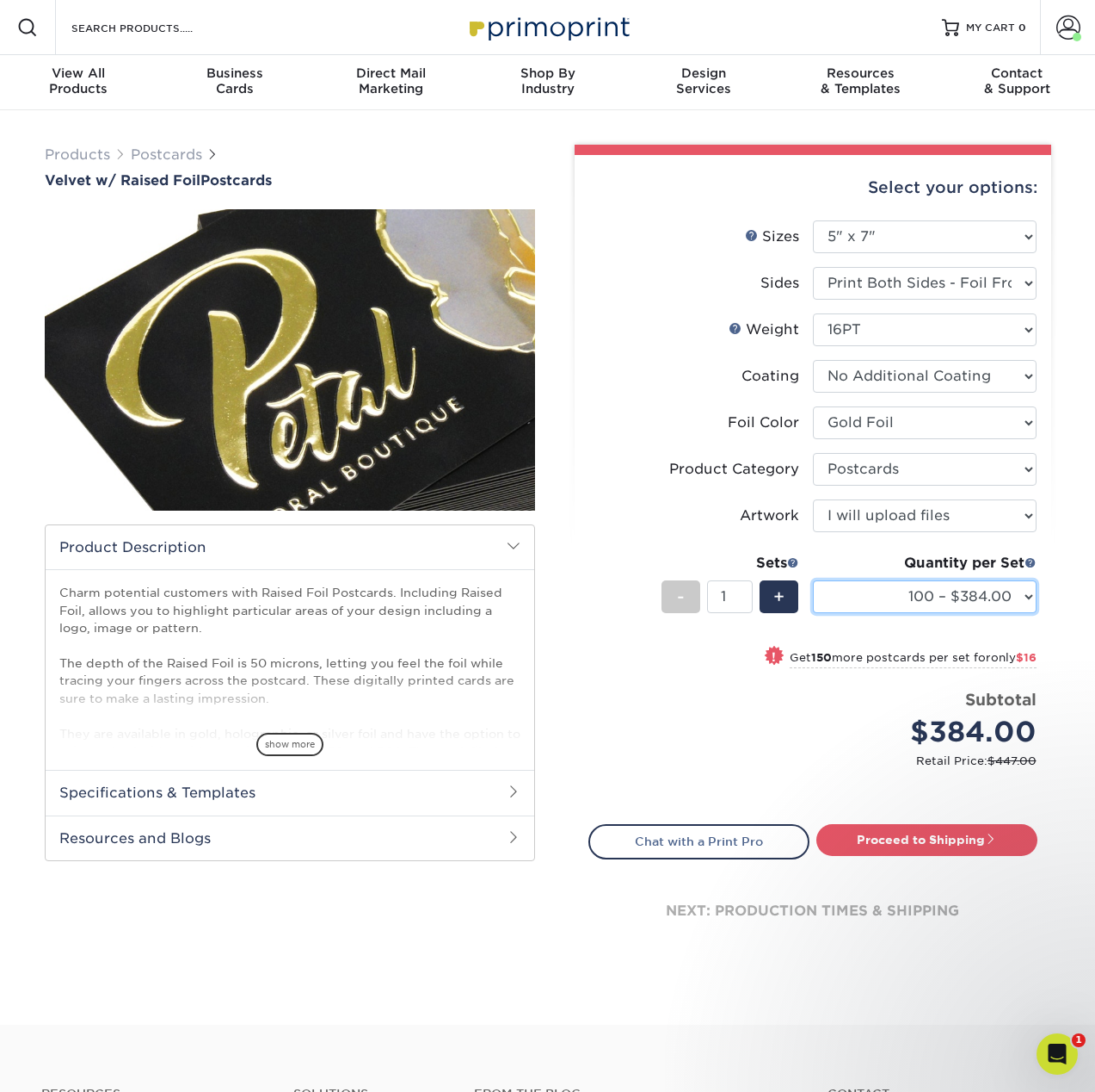
click at [966, 602] on select "100 – $384.00 250 – $400.00 500 – $540.00" at bounding box center [925, 596] width 224 height 32
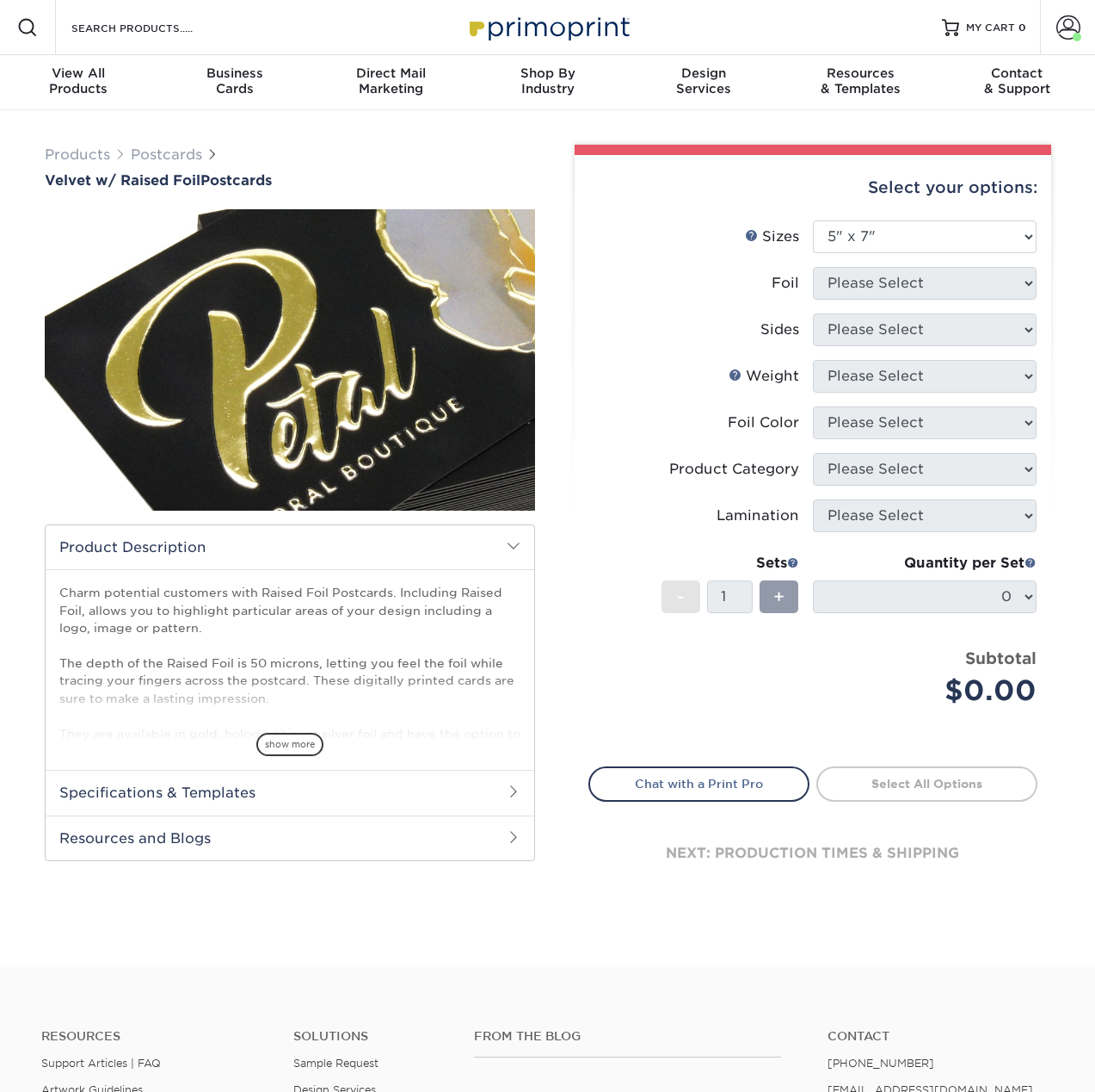
select select "5.00x7.00"
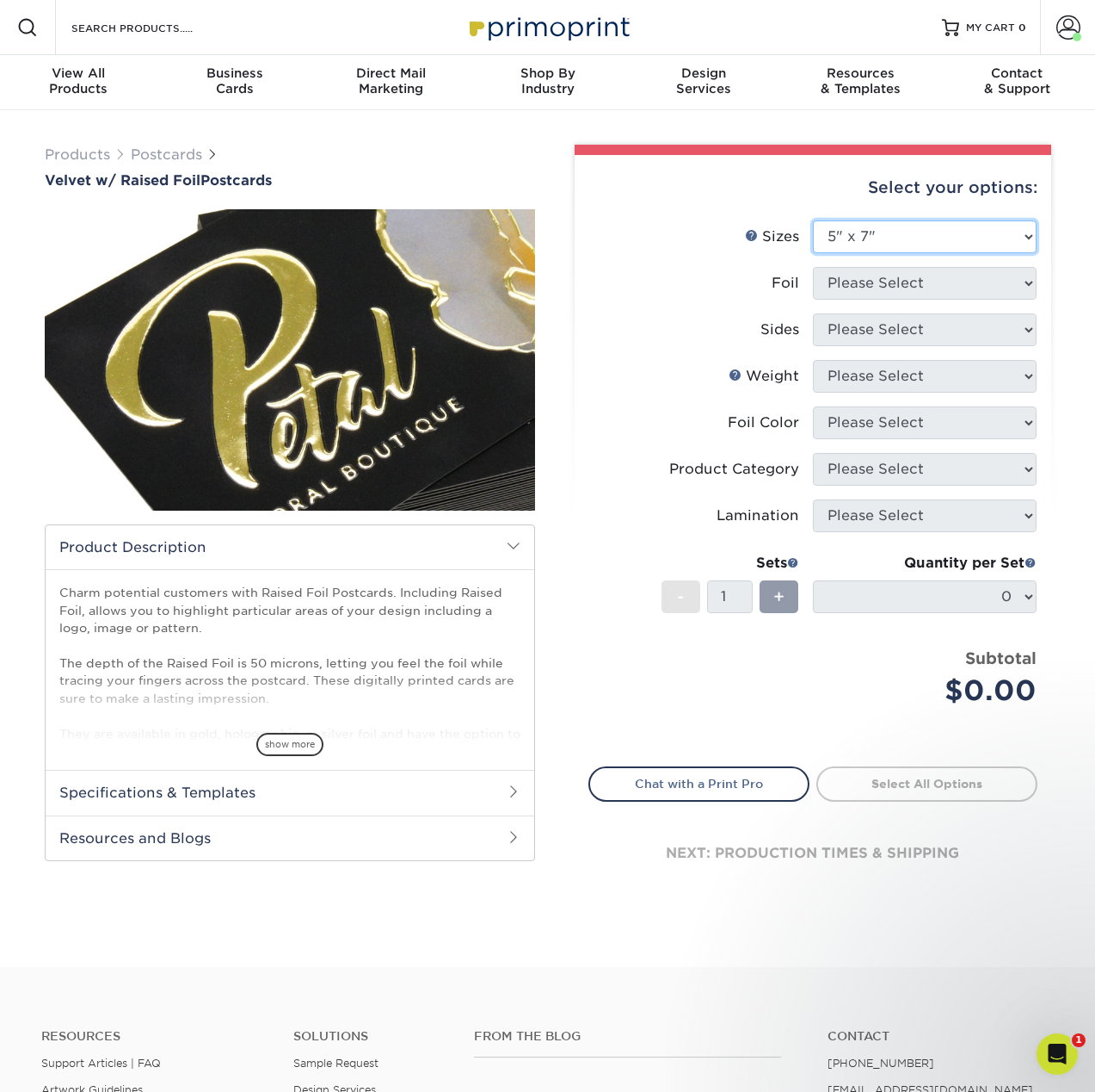
click at [921, 225] on select "Please Select 4" x 6" 5" x 7"" at bounding box center [925, 236] width 224 height 32
